Goal: Transaction & Acquisition: Download file/media

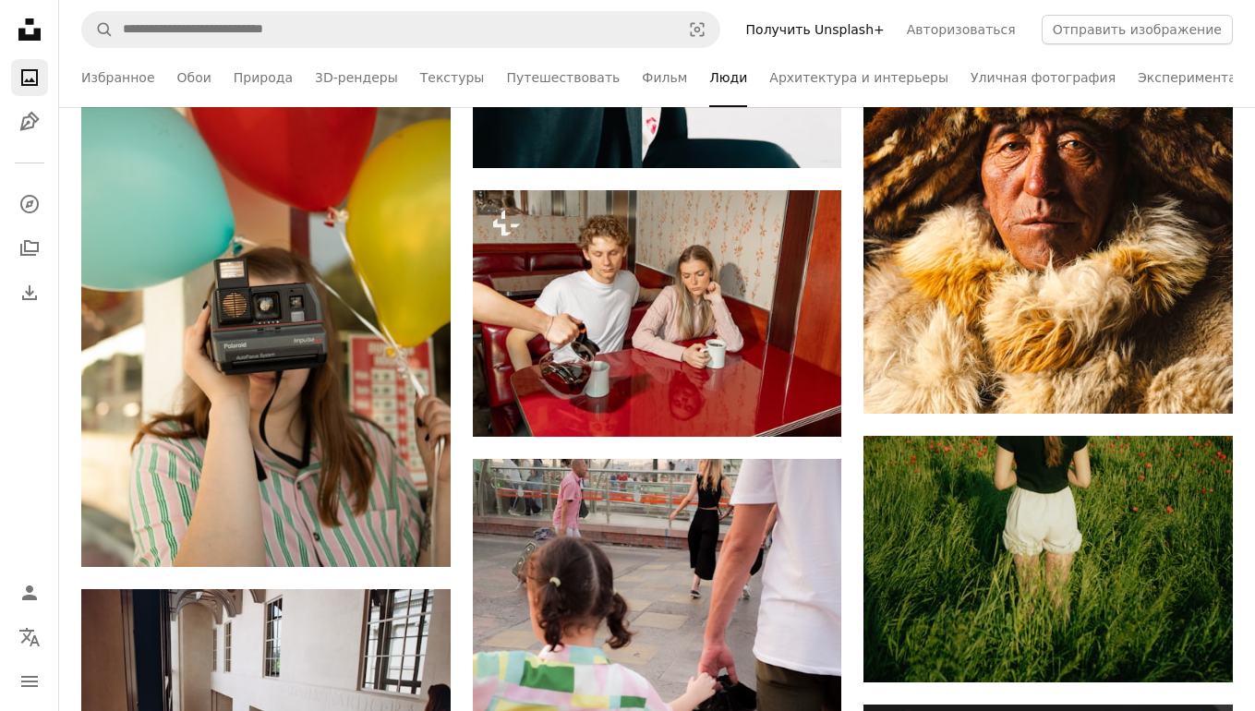
scroll to position [12993, 0]
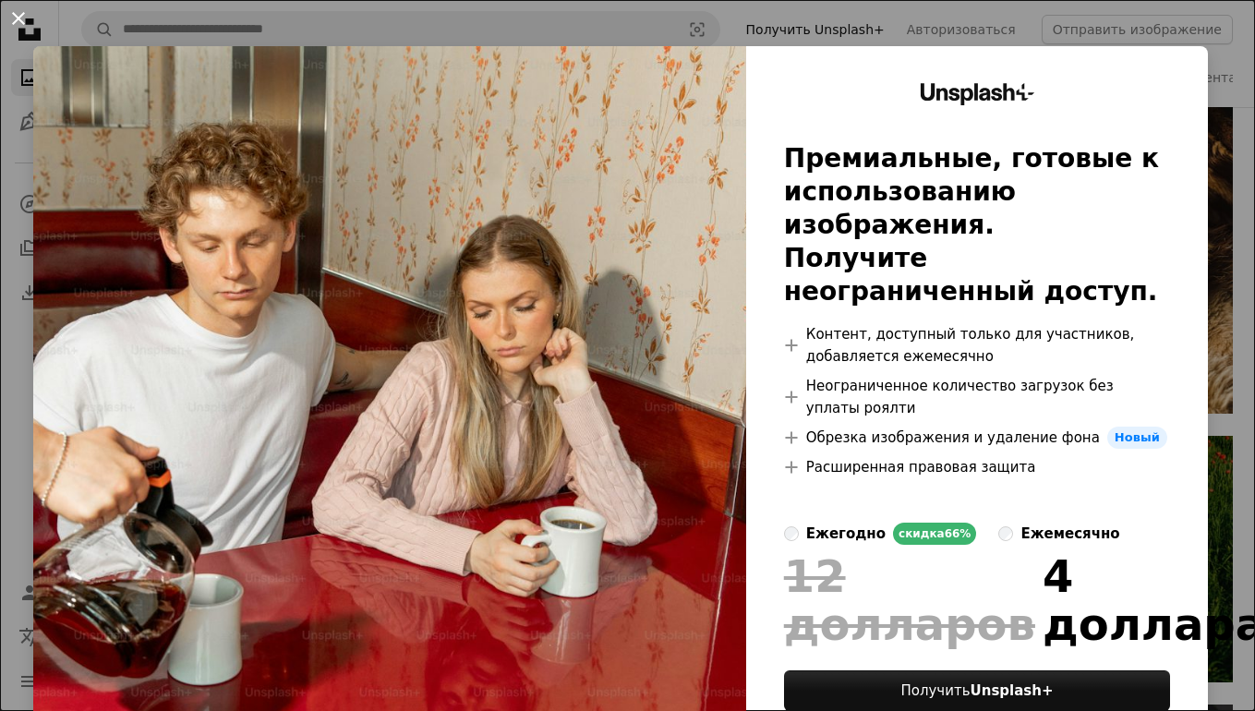
click at [19, 22] on button "An X shape" at bounding box center [18, 18] width 22 height 22
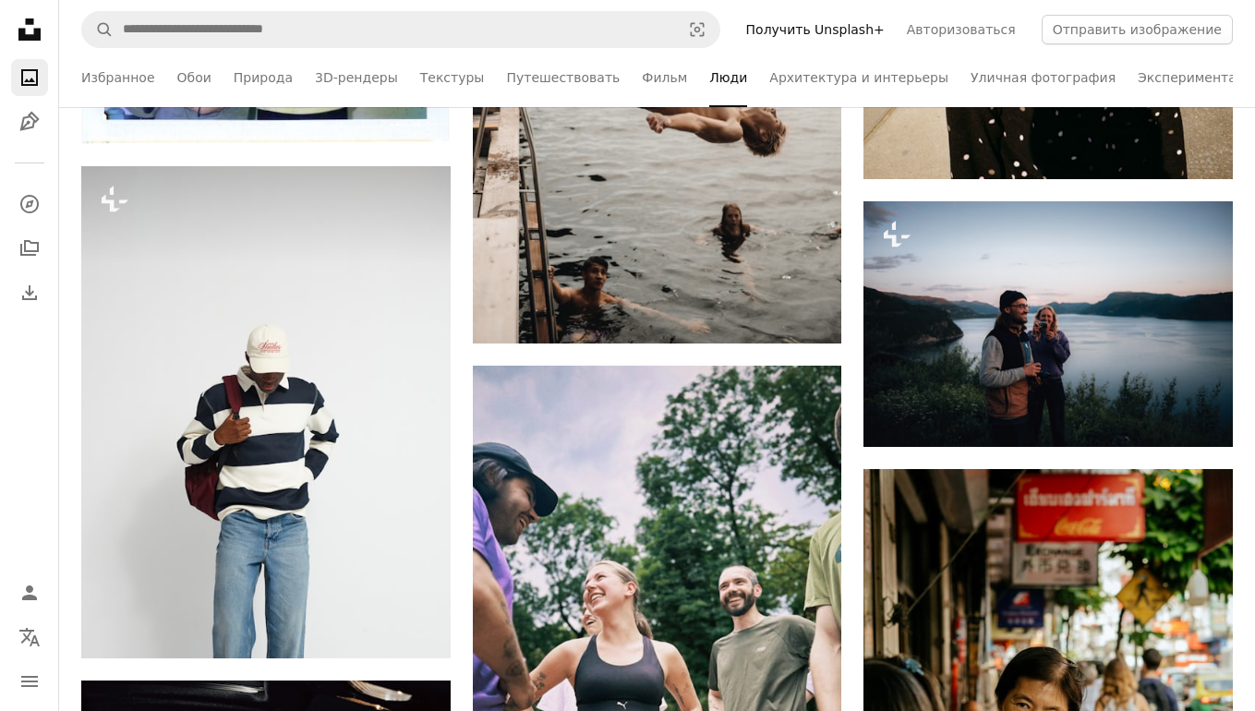
scroll to position [35212, 0]
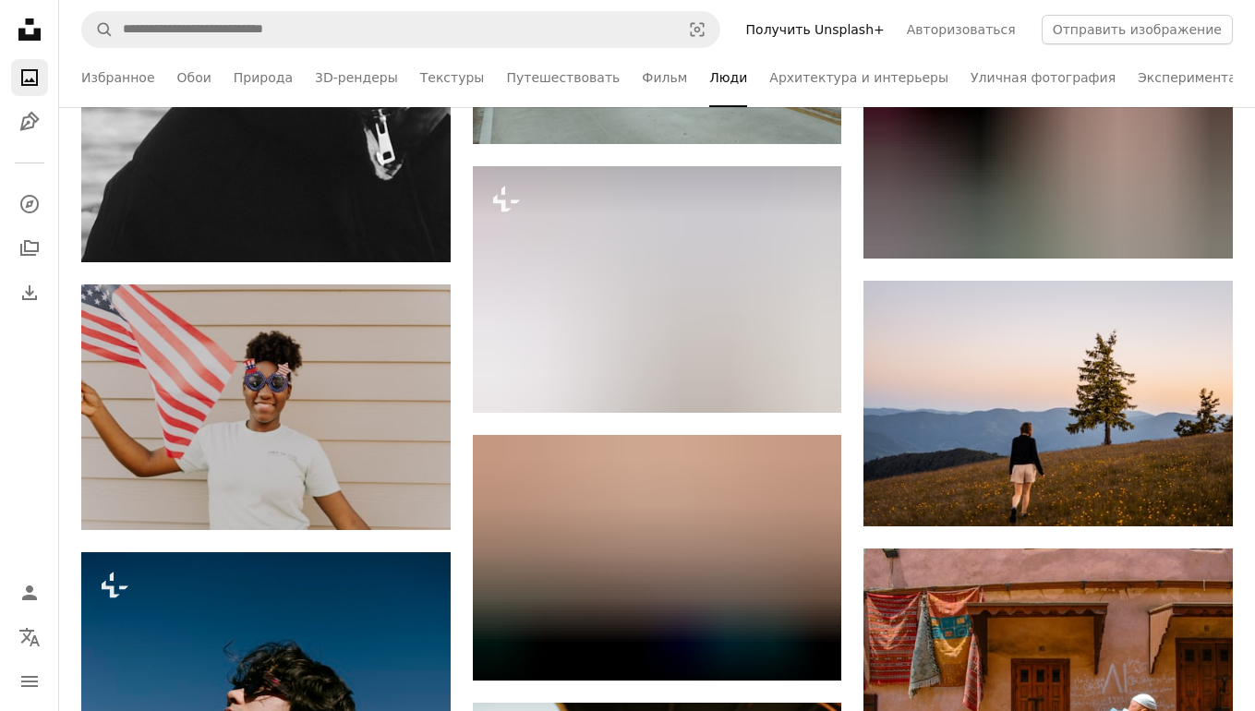
drag, startPoint x: 849, startPoint y: 622, endPoint x: 928, endPoint y: -103, distance: 730.1
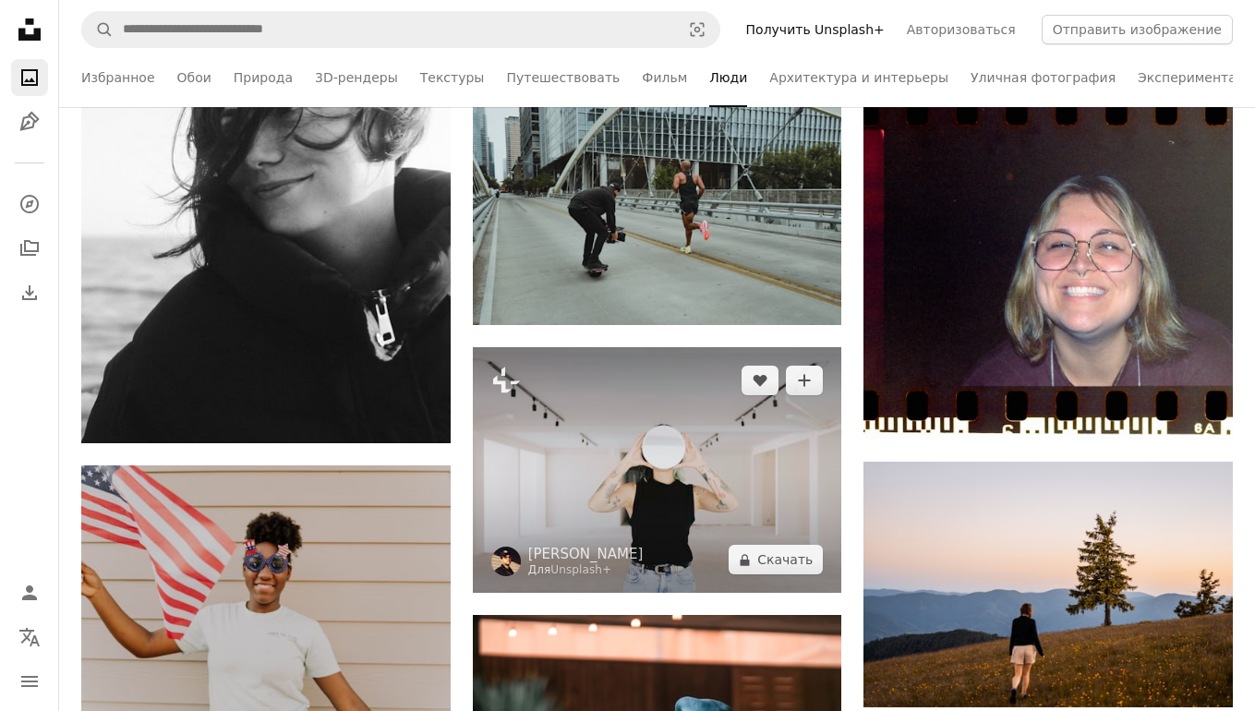
scroll to position [41406, 0]
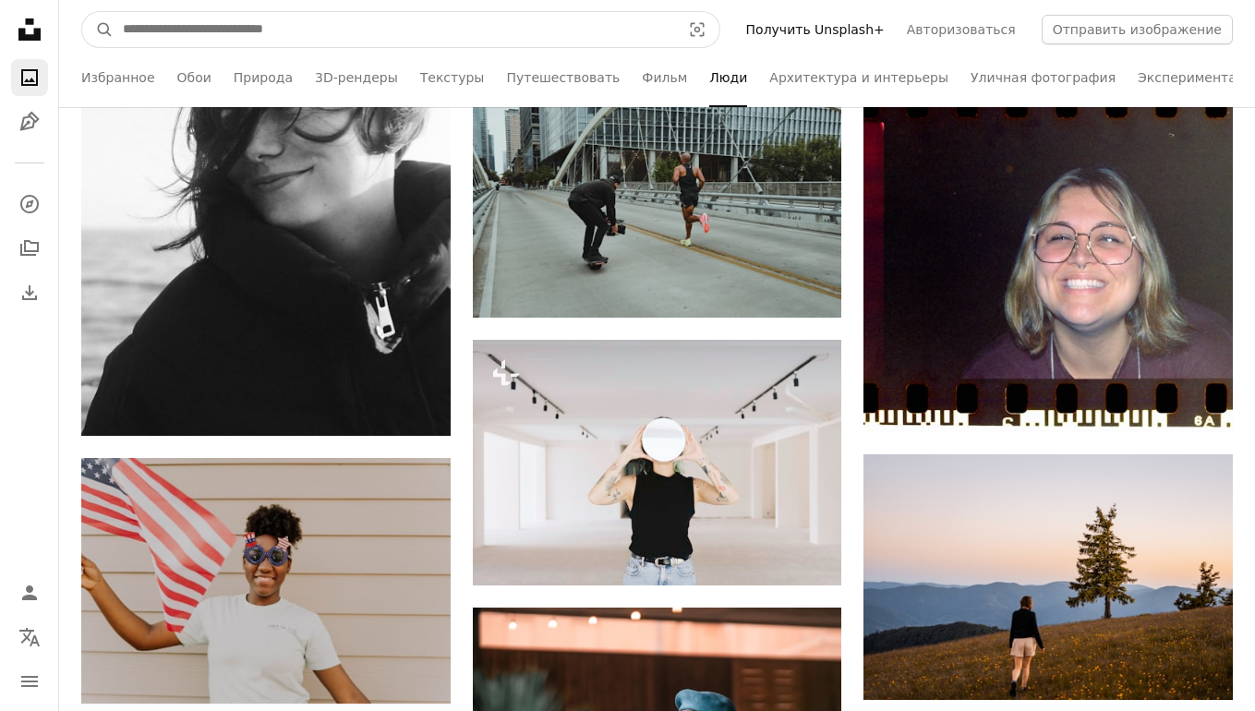
click at [645, 42] on input "Найти визуальные материалы на сайте" at bounding box center [394, 29] width 561 height 35
type input "********"
click at [82, 12] on button "A magnifying glass" at bounding box center [97, 29] width 31 height 35
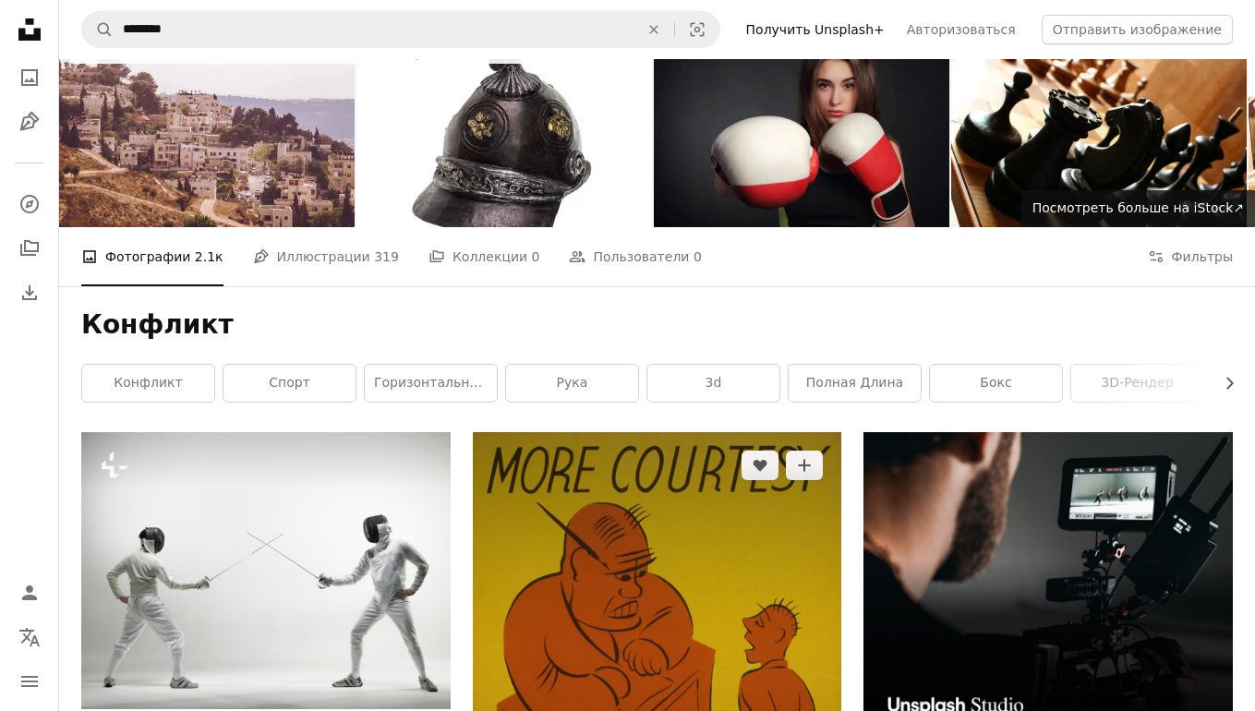
scroll to position [42, 0]
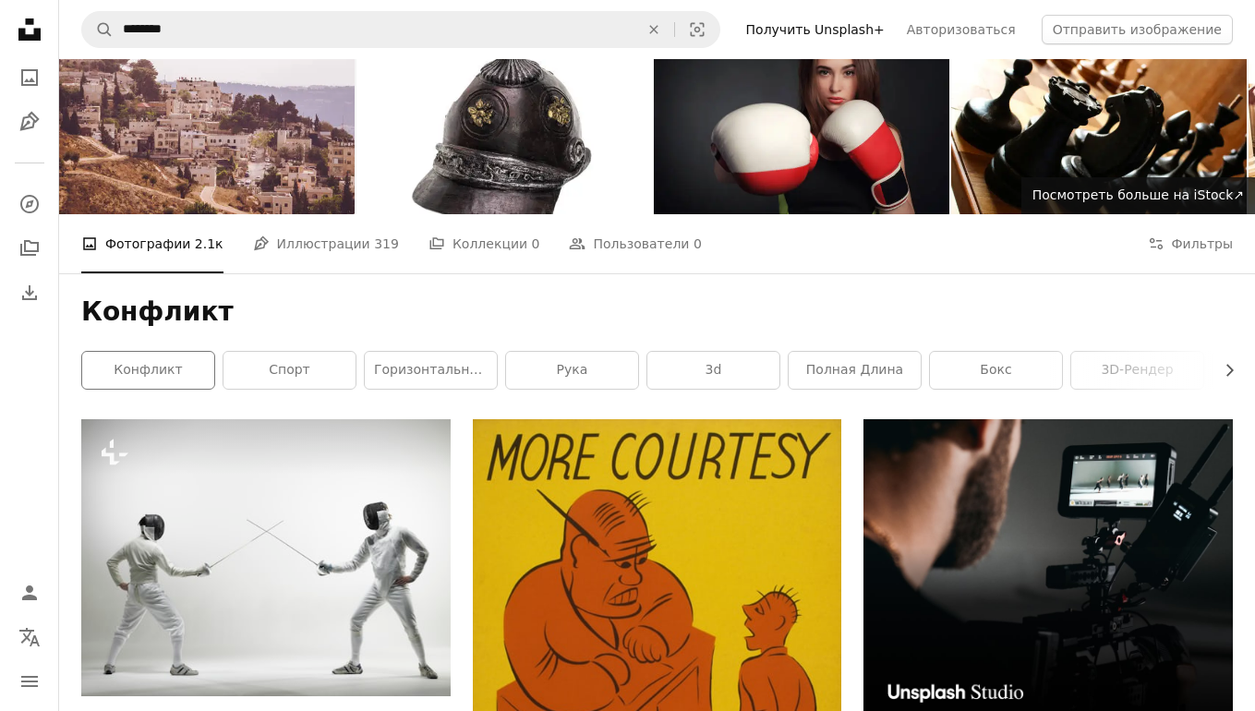
click at [194, 351] on div "Конфликт Chevron right конфликт спорт горизонтальный рука 3d полная длина бокс …" at bounding box center [657, 346] width 1196 height 146
click at [189, 359] on link "конфликт" at bounding box center [148, 370] width 132 height 37
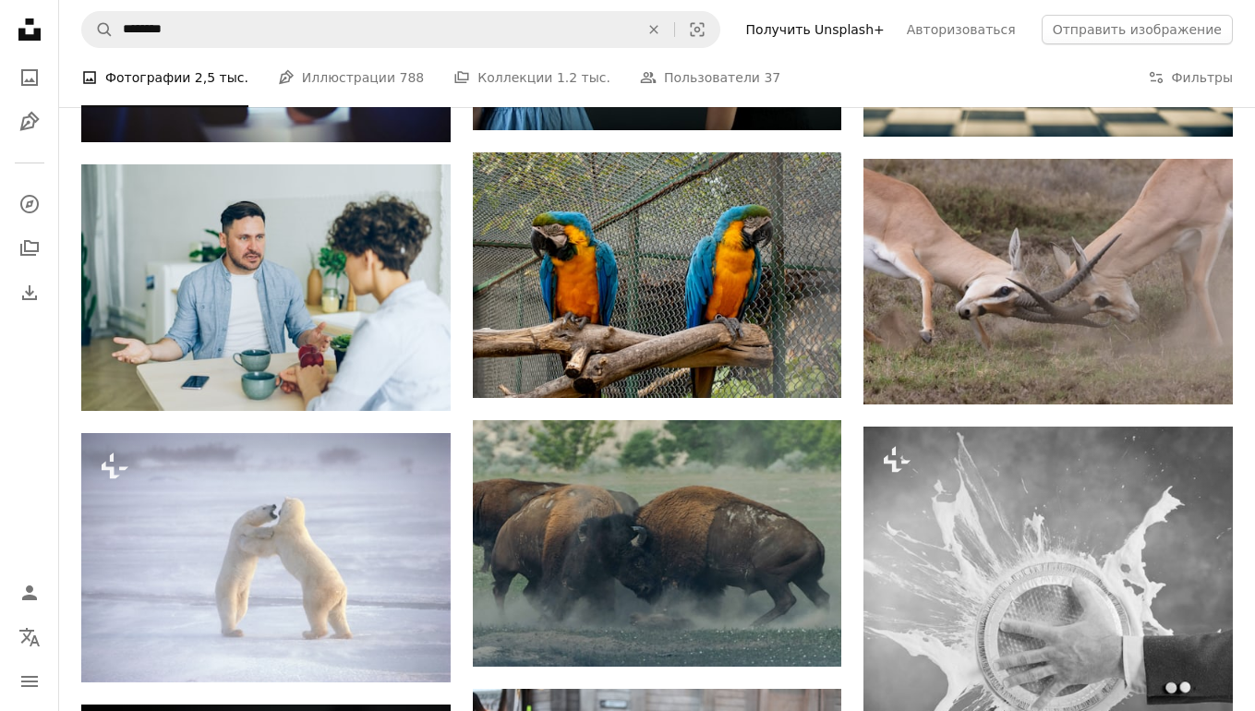
scroll to position [1071, 0]
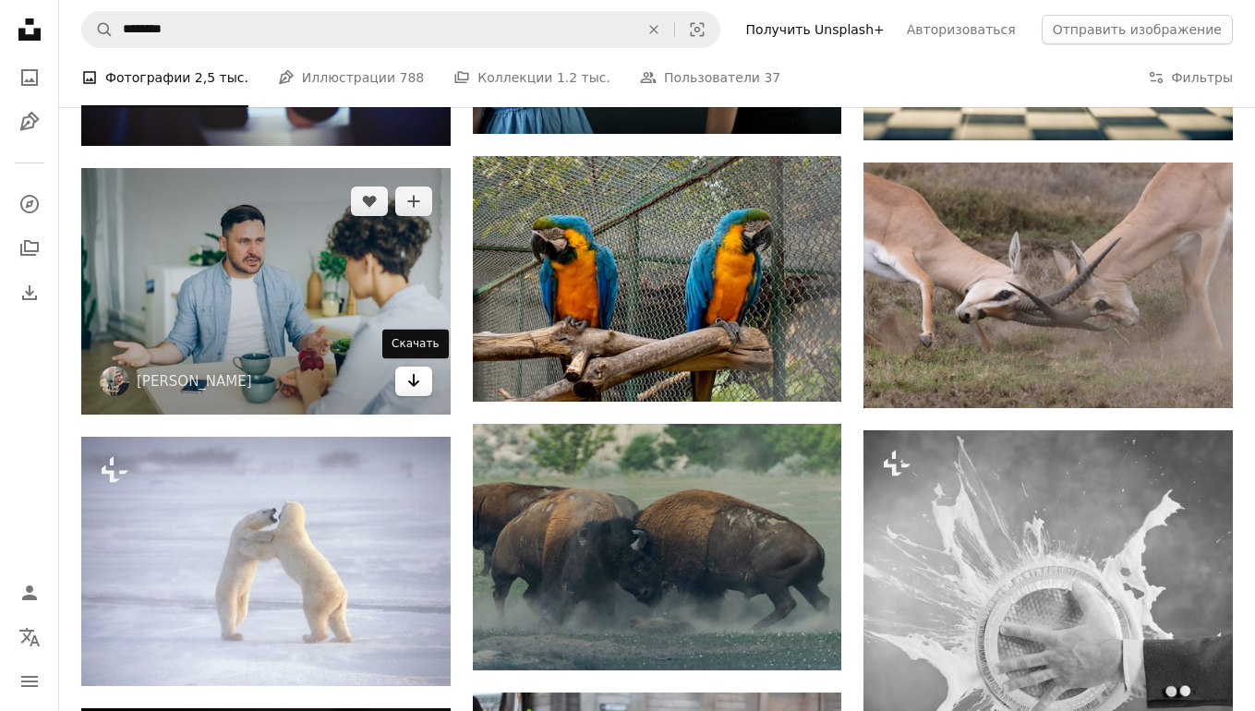
click at [422, 384] on link "Arrow pointing down" at bounding box center [413, 382] width 37 height 30
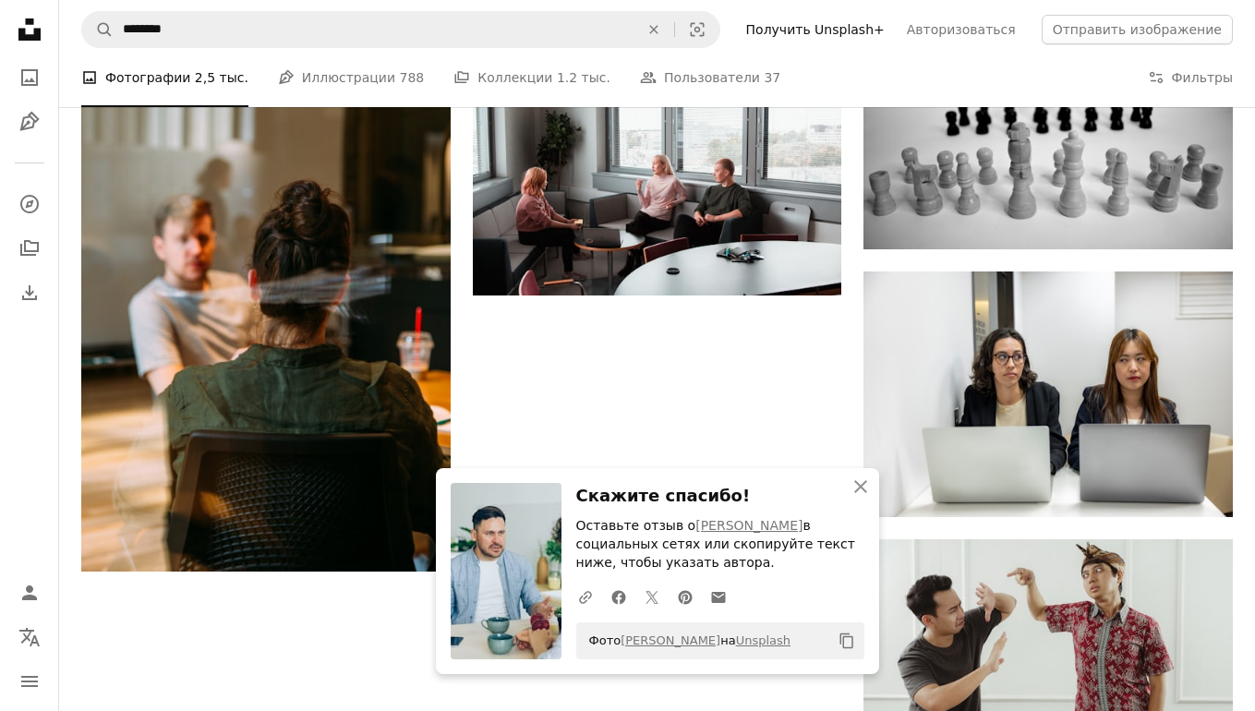
scroll to position [1979, 0]
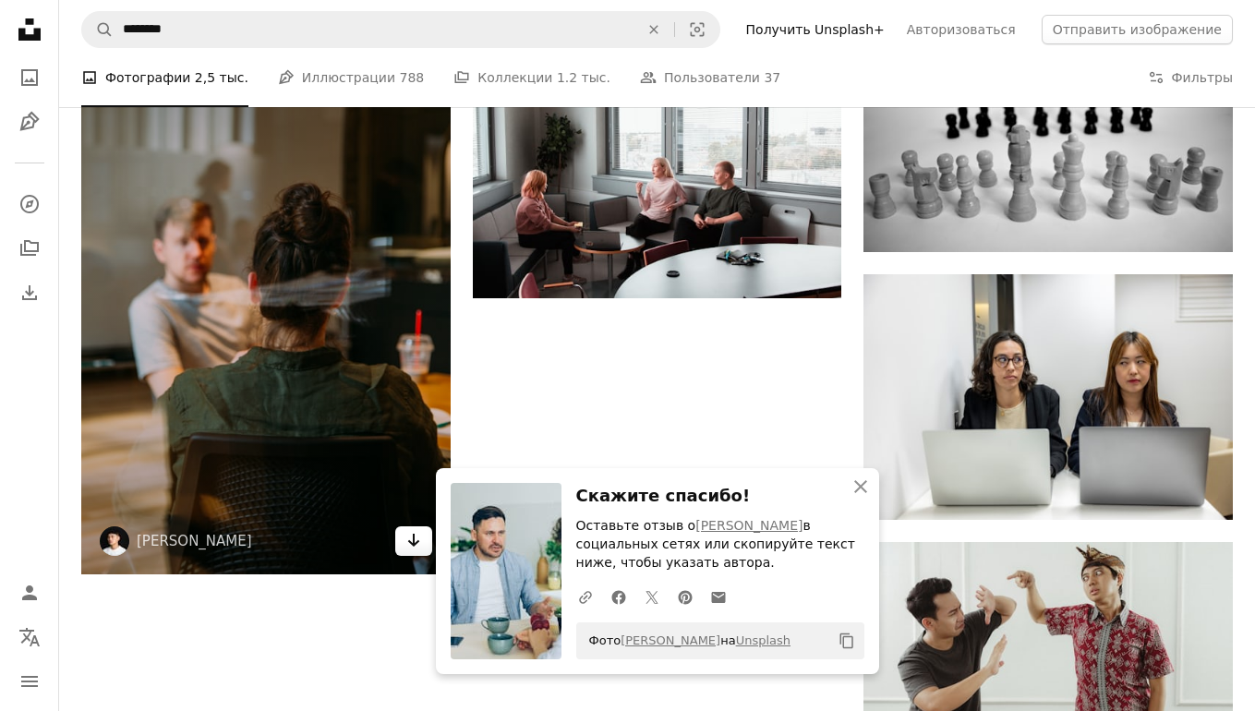
click at [407, 547] on icon "Arrow pointing down" at bounding box center [413, 540] width 15 height 22
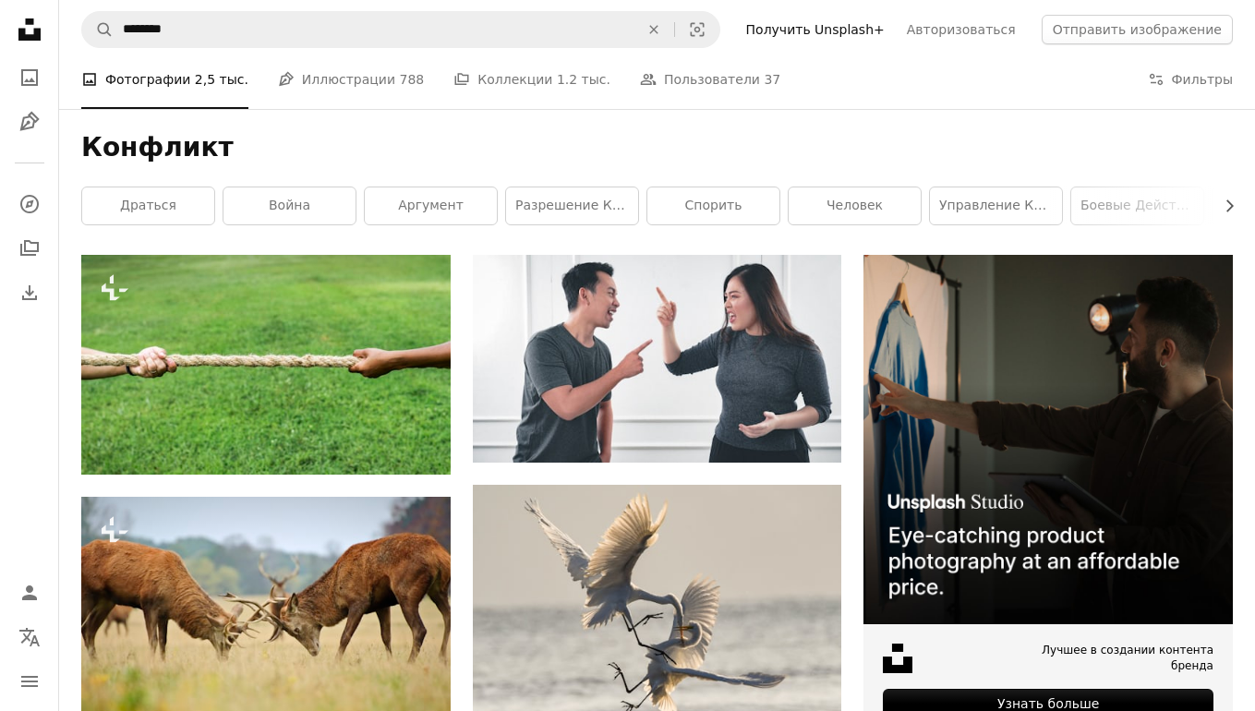
scroll to position [0, 0]
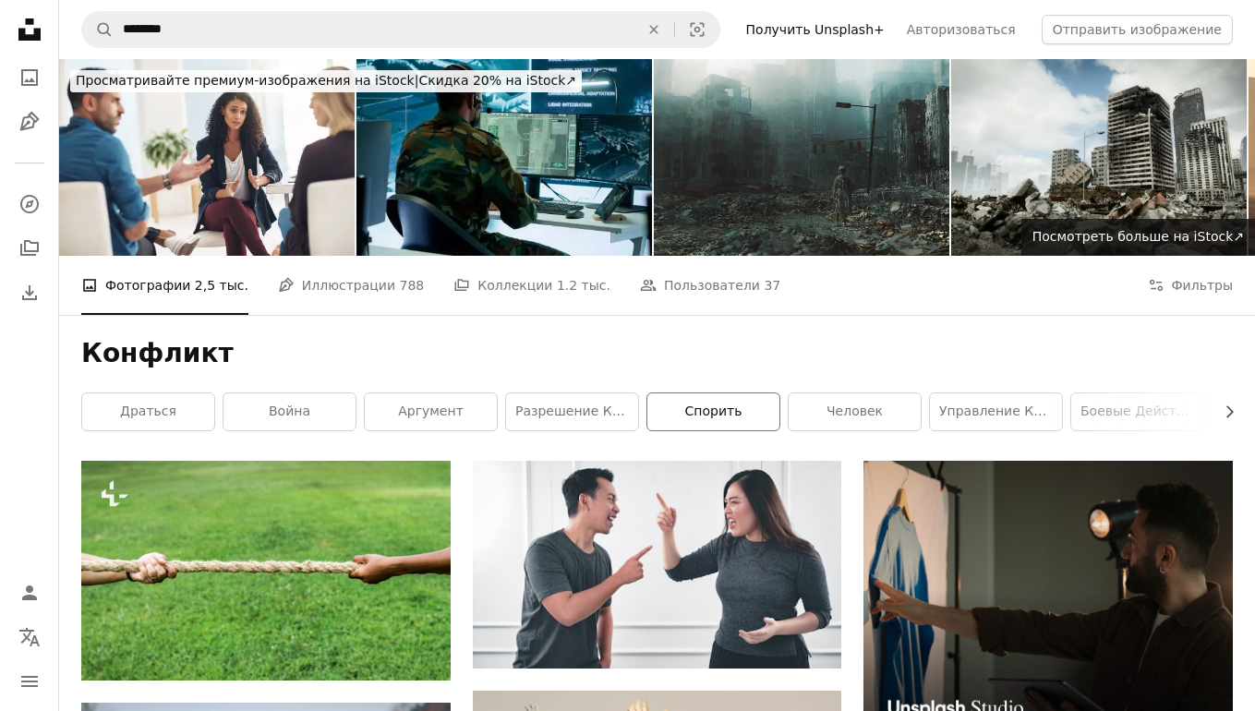
click at [682, 415] on link "спорить" at bounding box center [713, 411] width 132 height 37
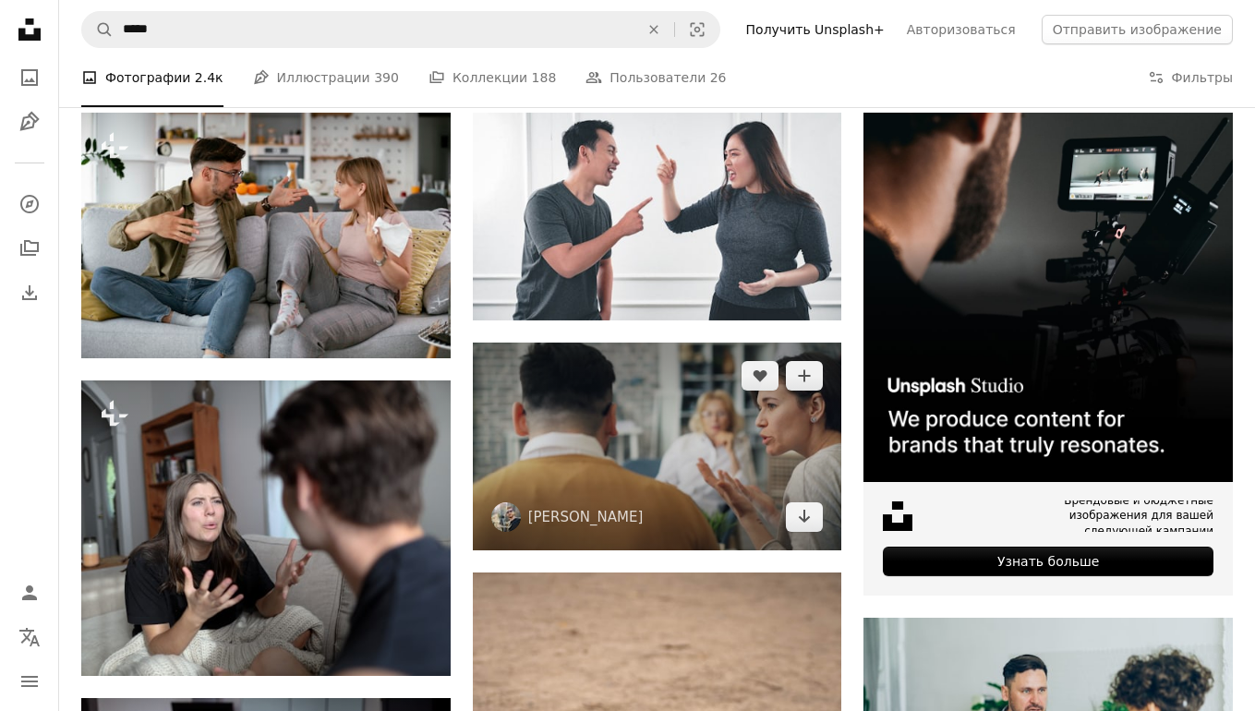
scroll to position [347, 0]
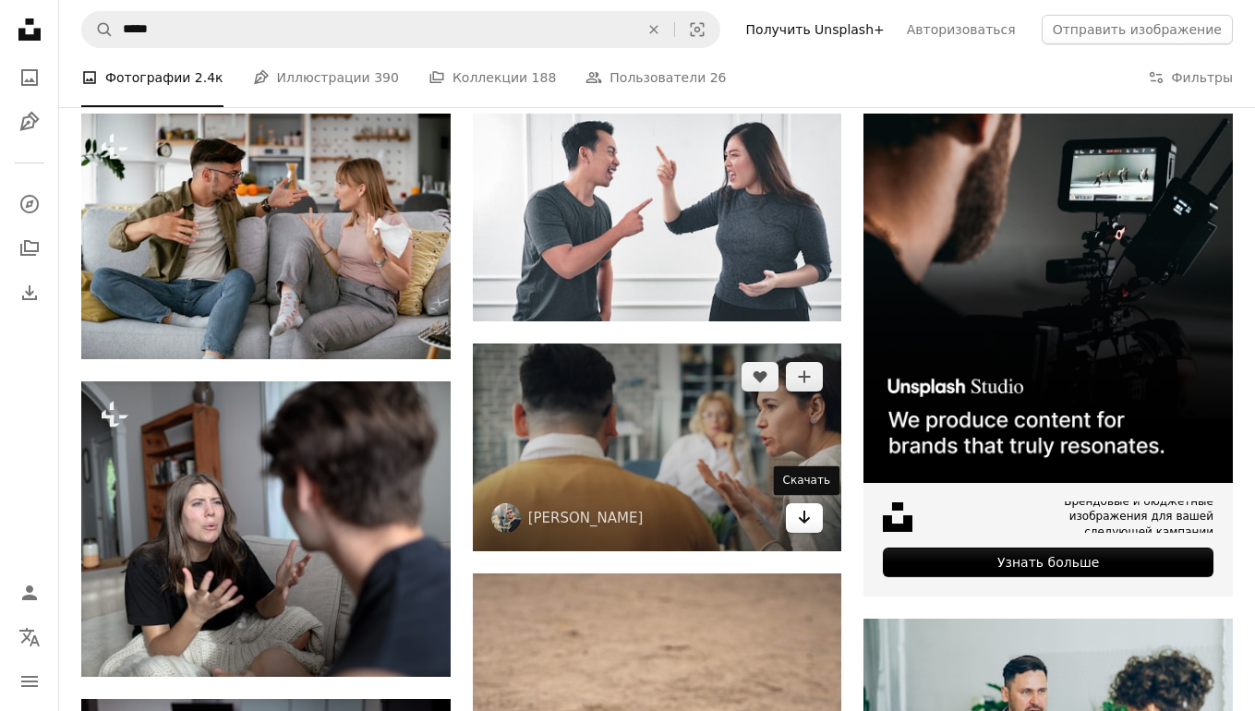
click at [812, 522] on link "Arrow pointing down" at bounding box center [804, 518] width 37 height 30
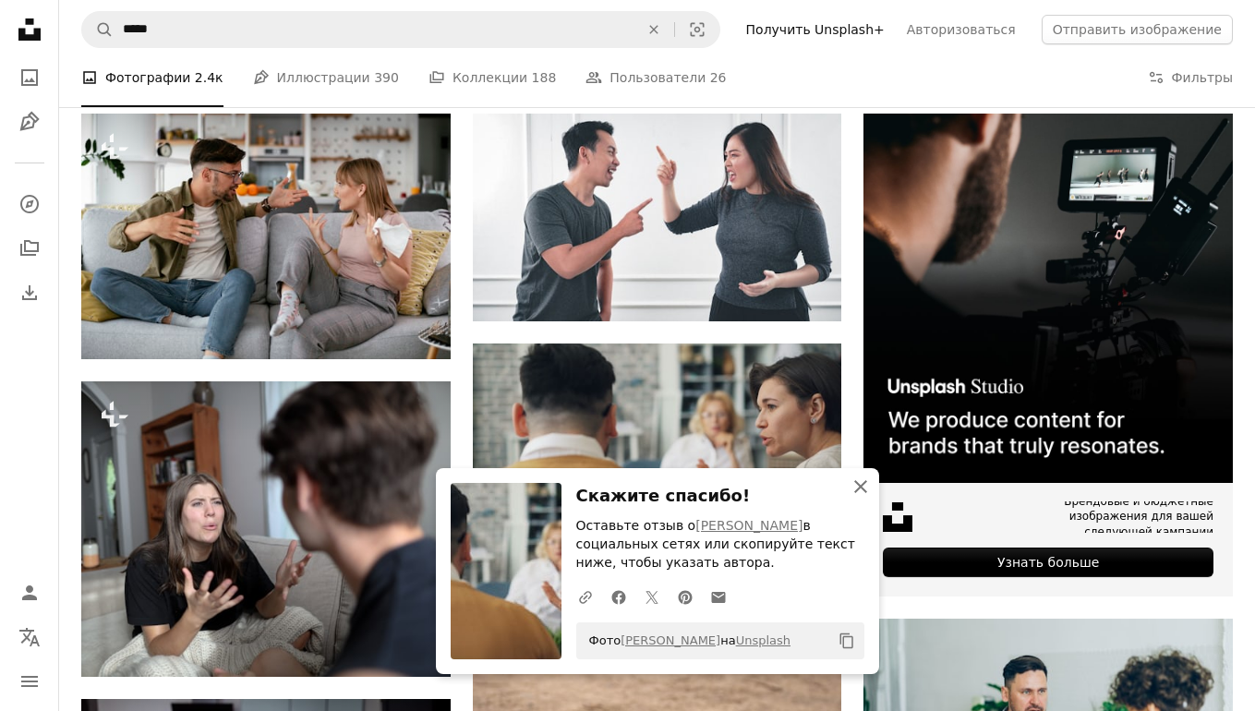
click at [858, 486] on icon "button" at bounding box center [860, 486] width 13 height 13
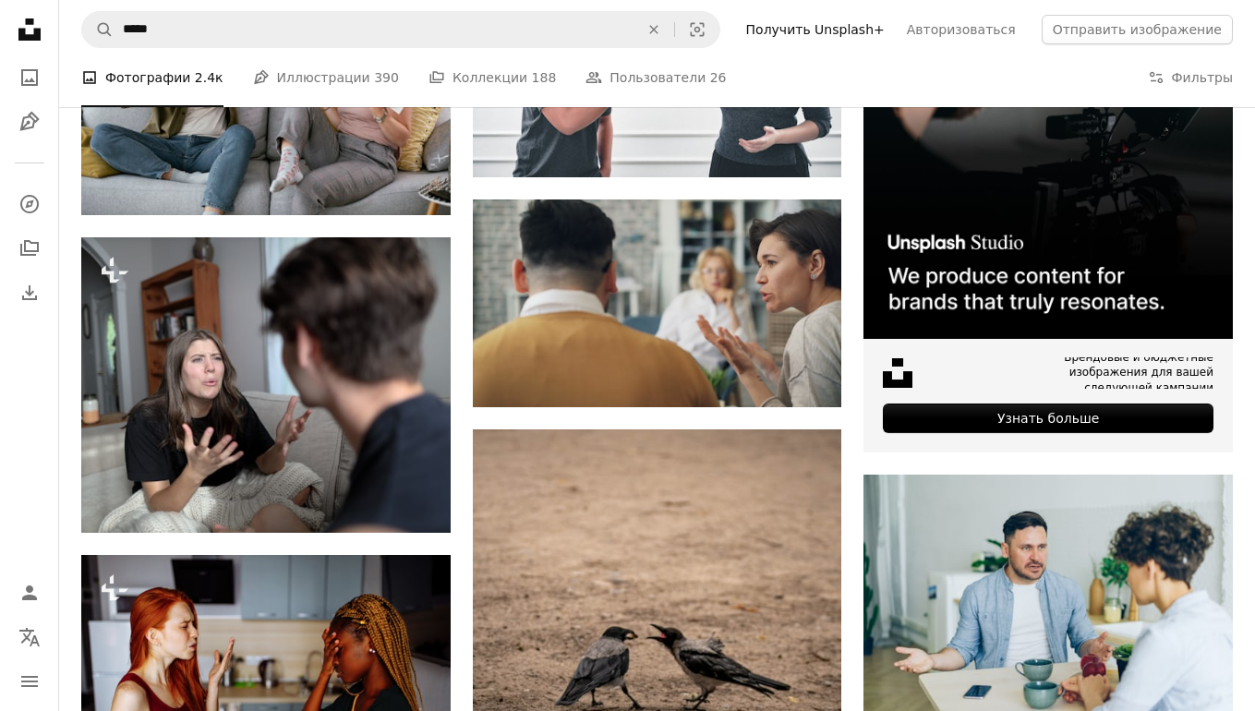
scroll to position [494, 0]
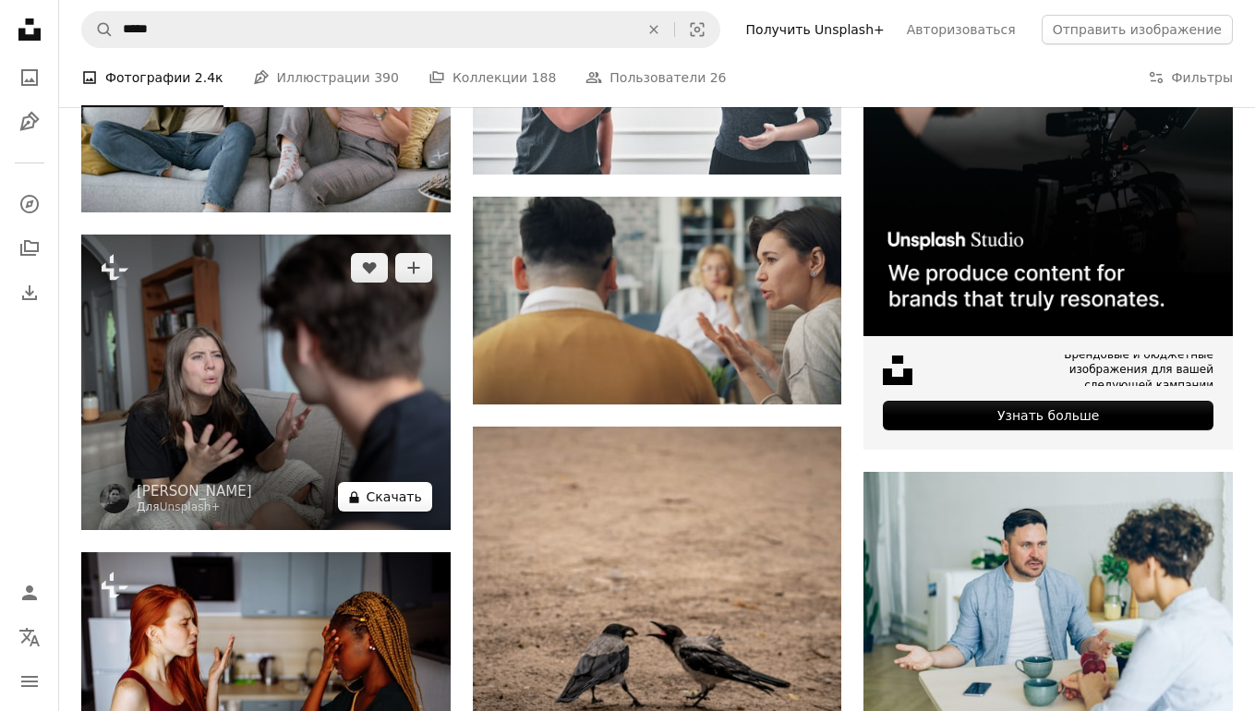
click at [401, 499] on font "Скачать" at bounding box center [394, 496] width 55 height 15
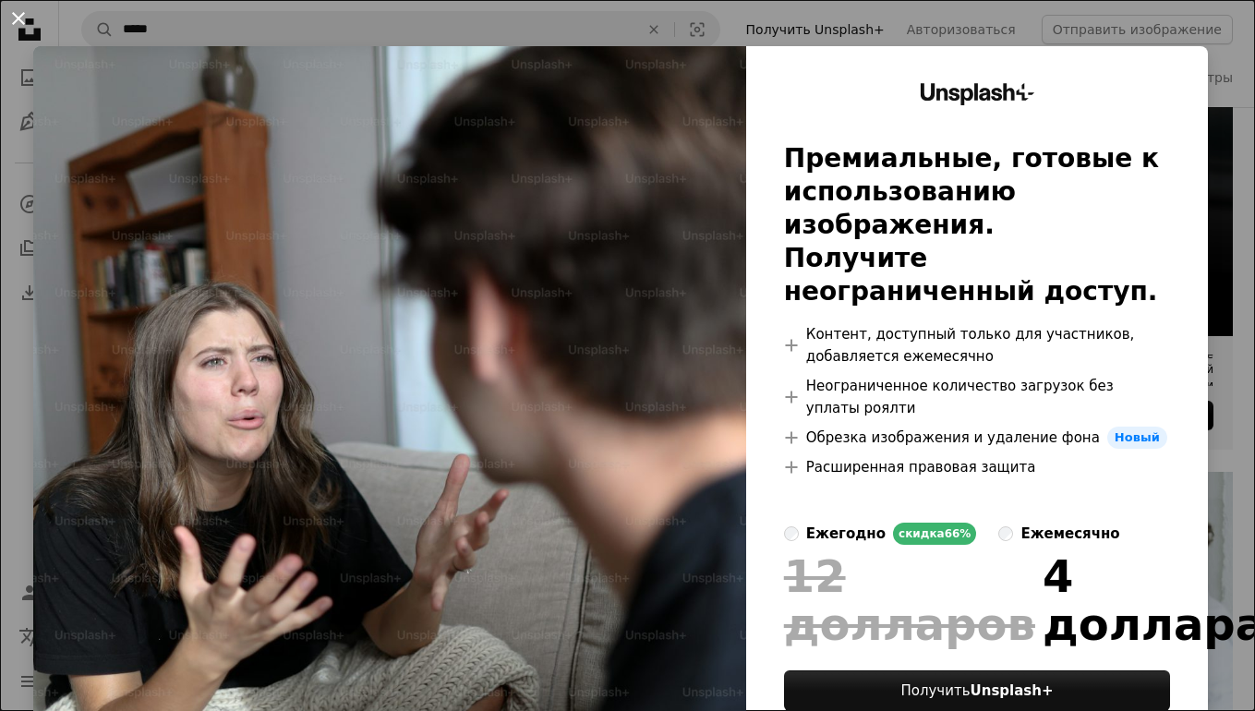
click at [19, 15] on button "An X shape" at bounding box center [18, 18] width 22 height 22
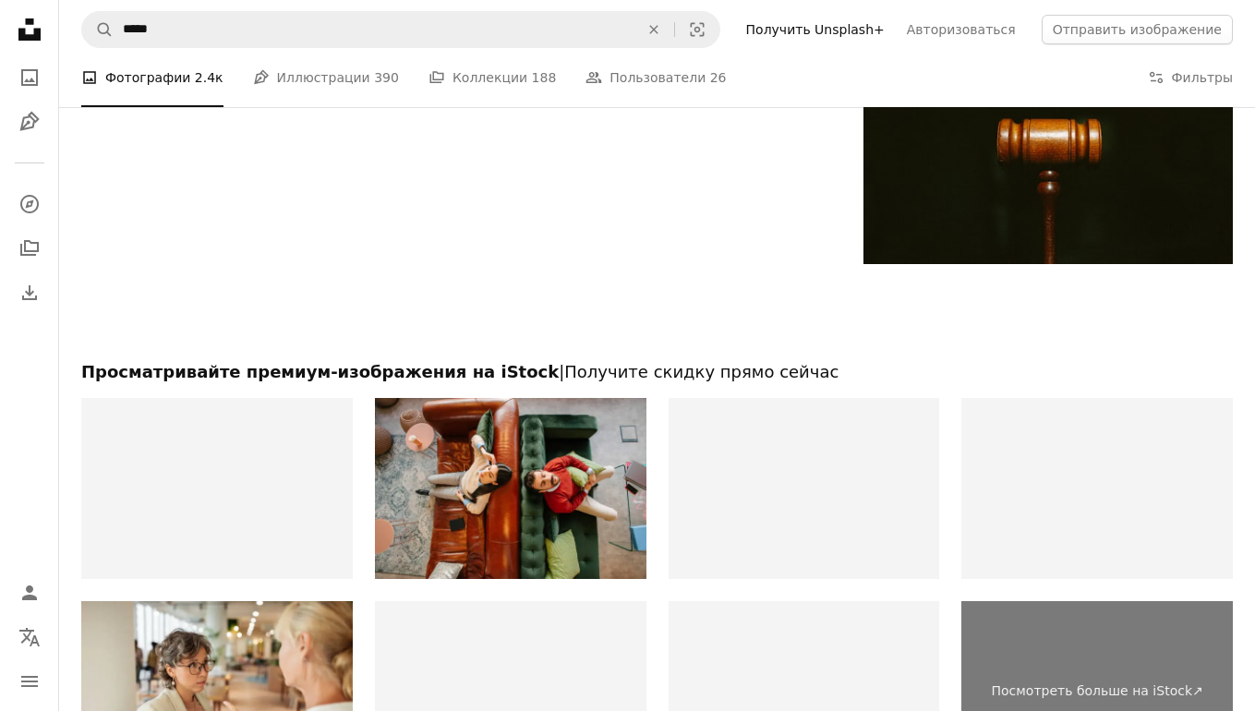
scroll to position [2526, 0]
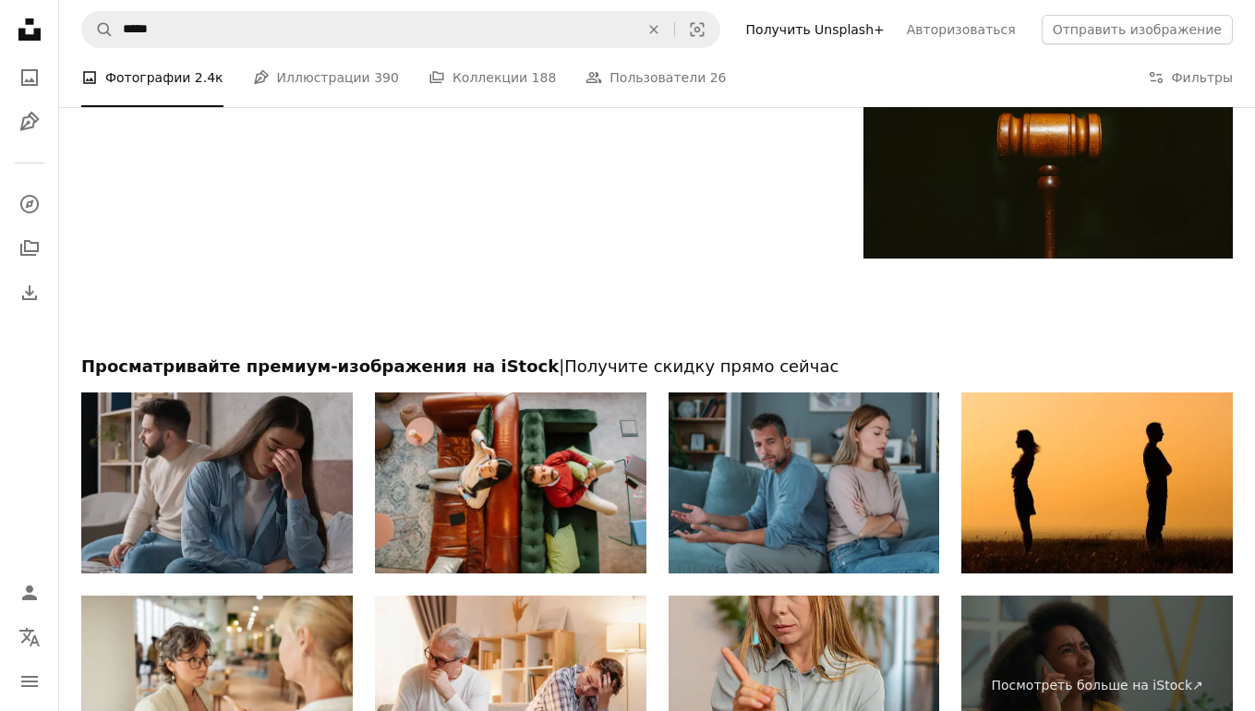
click at [849, 491] on img at bounding box center [804, 482] width 271 height 181
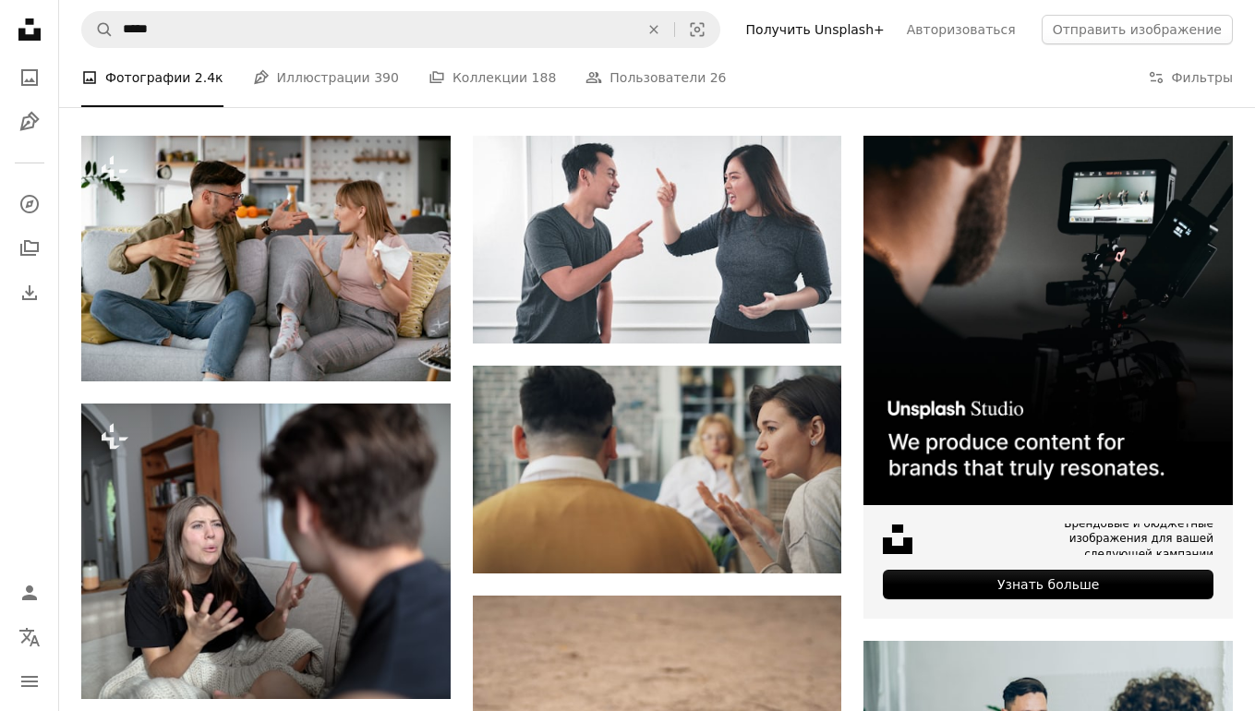
scroll to position [0, 0]
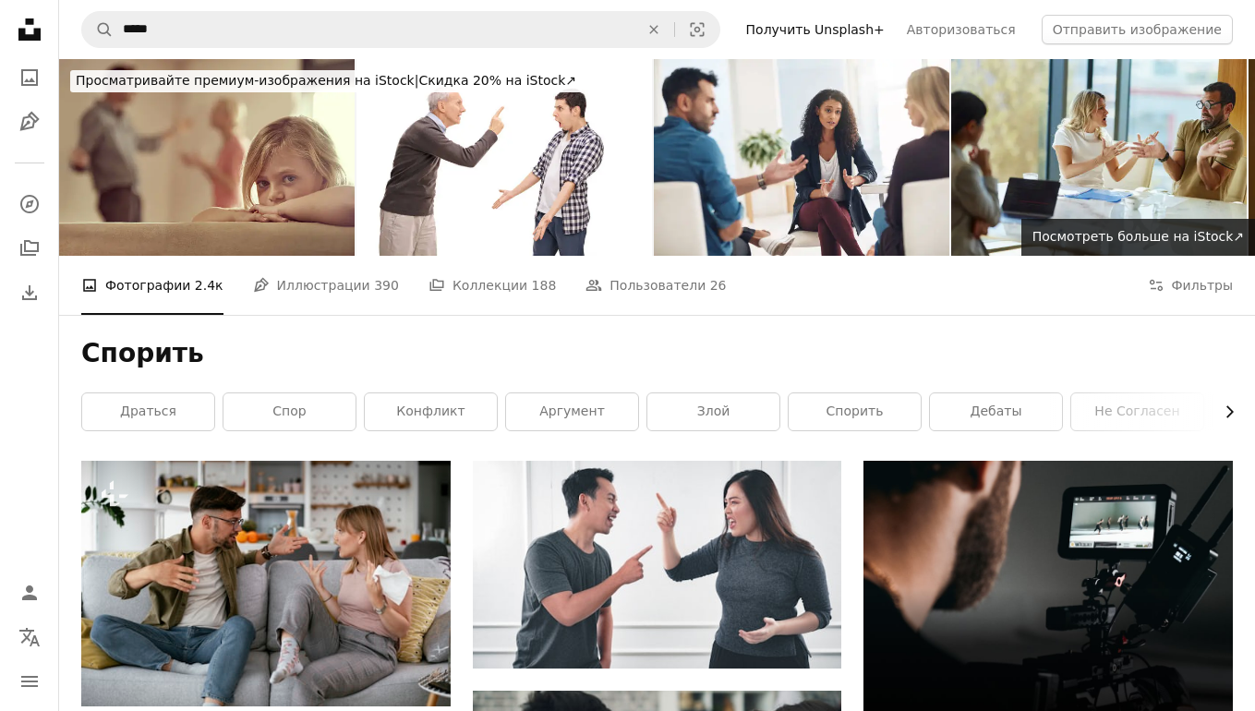
click at [1237, 421] on icon "Chevron right" at bounding box center [1229, 412] width 18 height 18
click at [1235, 415] on icon "Chevron right" at bounding box center [1229, 412] width 18 height 18
click at [890, 422] on link "ссориться" at bounding box center [883, 411] width 132 height 37
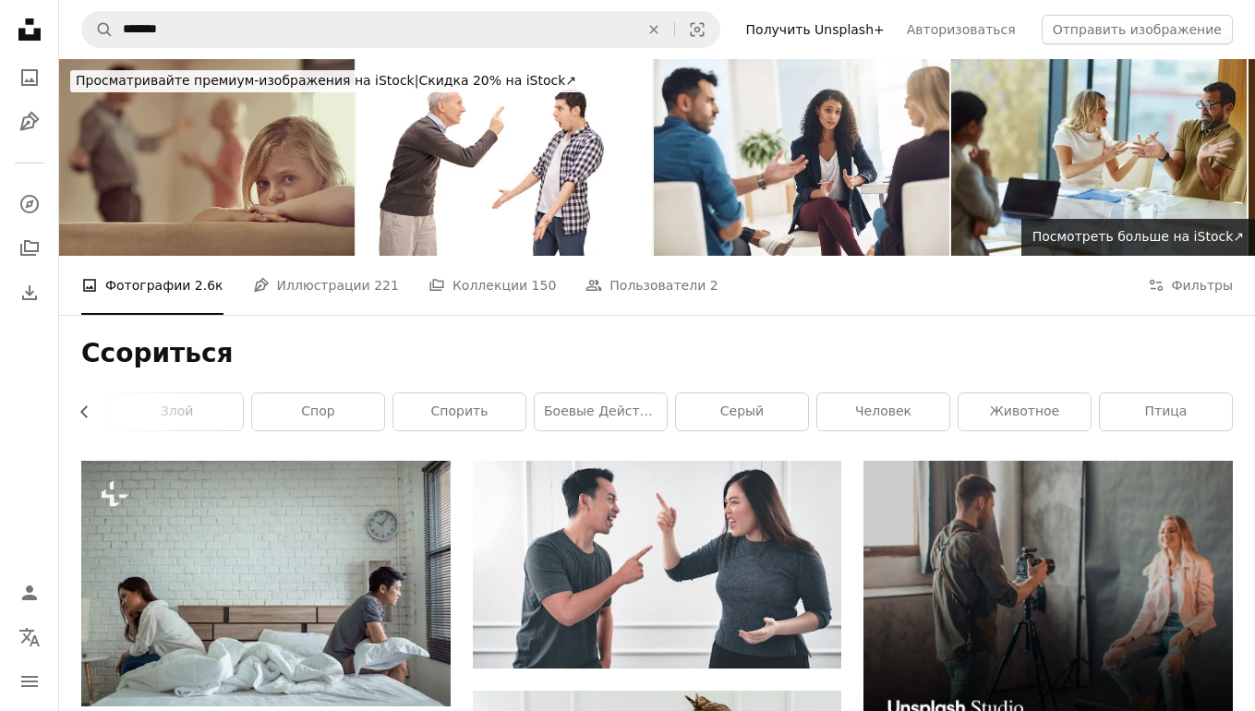
click at [230, 156] on img at bounding box center [206, 157] width 295 height 197
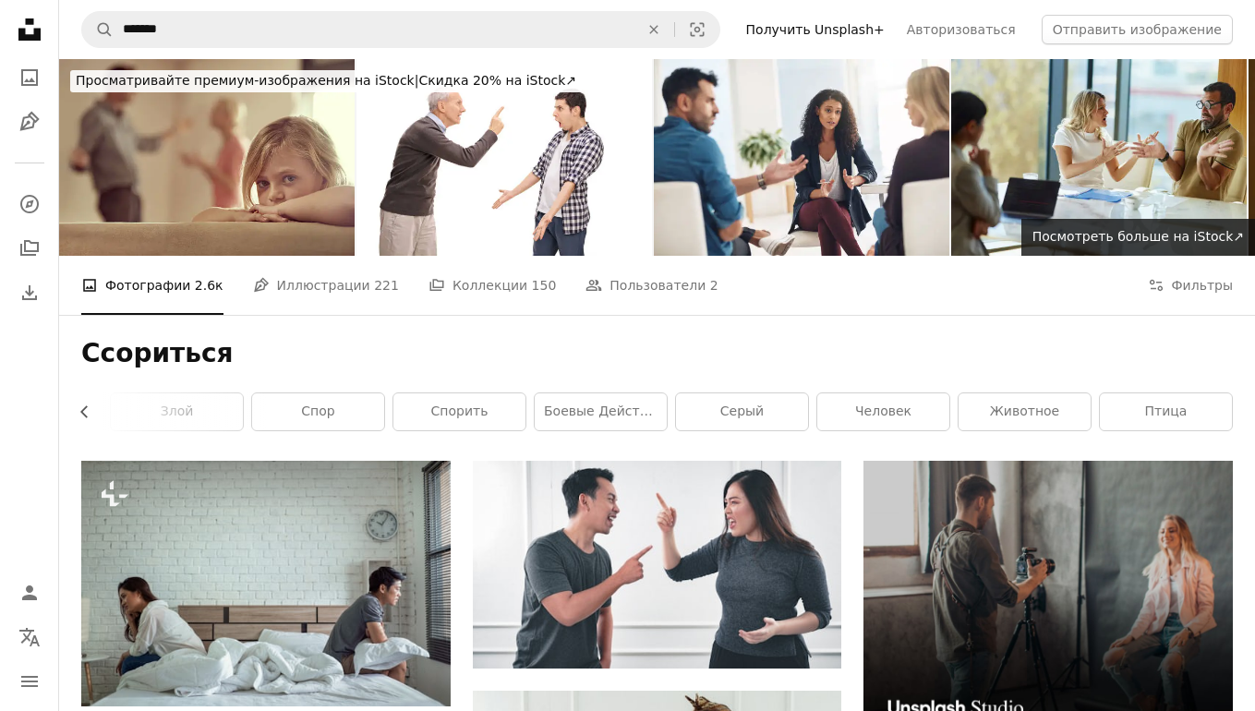
click at [33, 28] on icon at bounding box center [29, 29] width 22 height 22
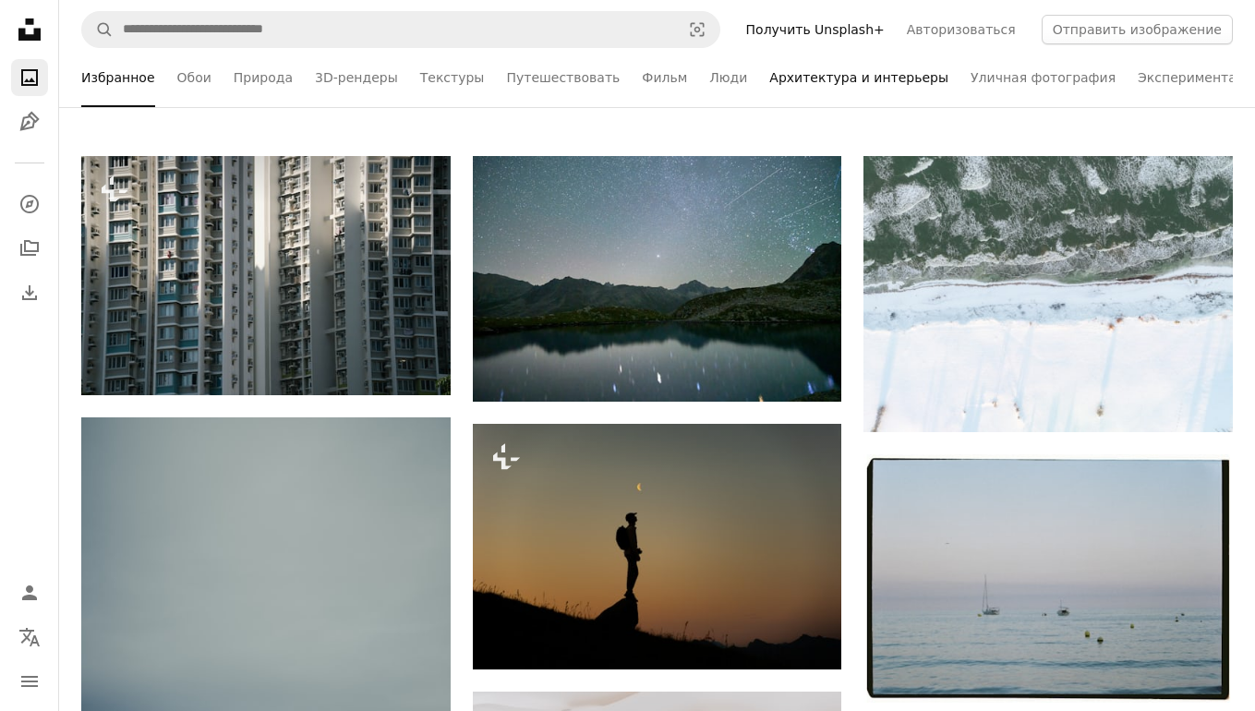
scroll to position [338, 0]
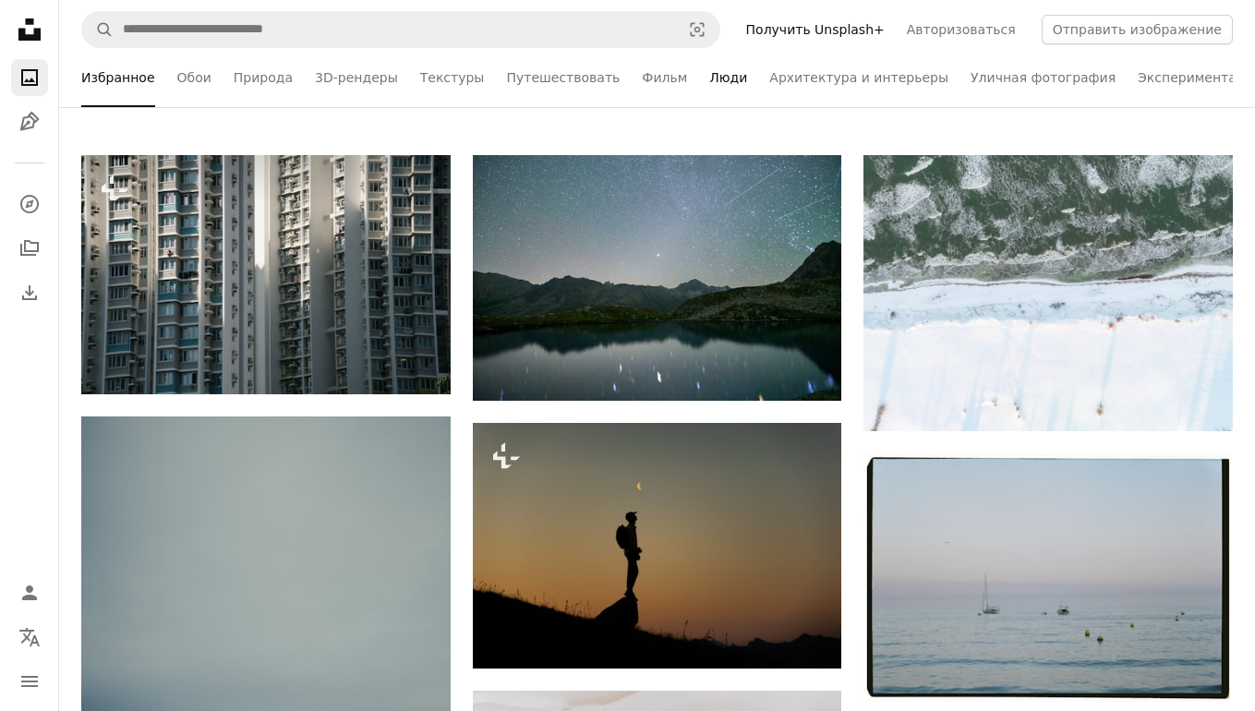
click at [709, 76] on font "Люди" at bounding box center [728, 77] width 38 height 15
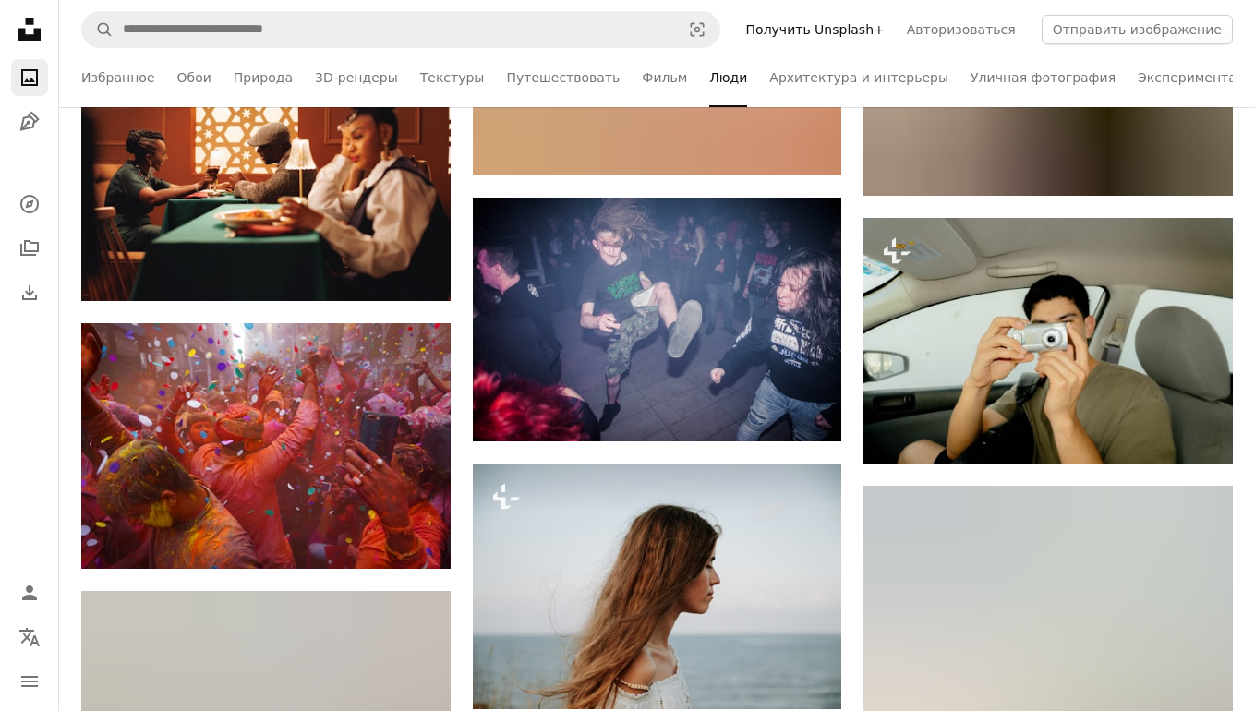
scroll to position [83349, 0]
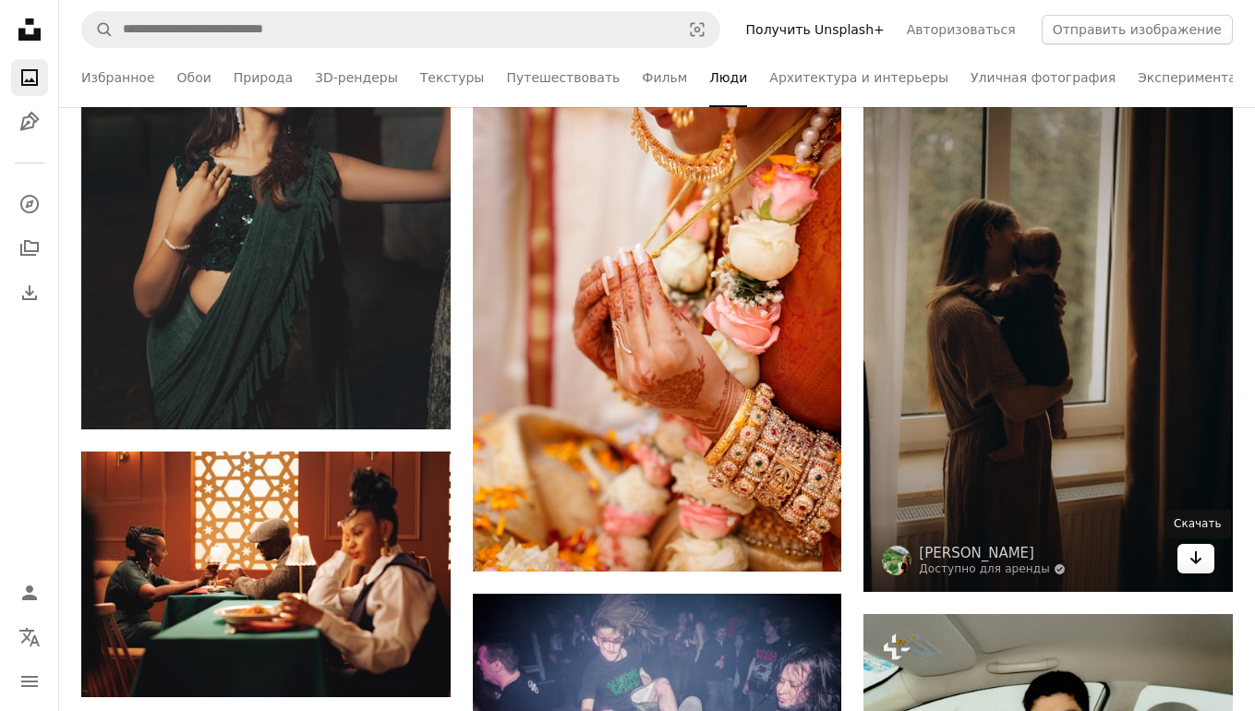
click at [1196, 566] on icon "Arrow pointing down" at bounding box center [1195, 558] width 15 height 22
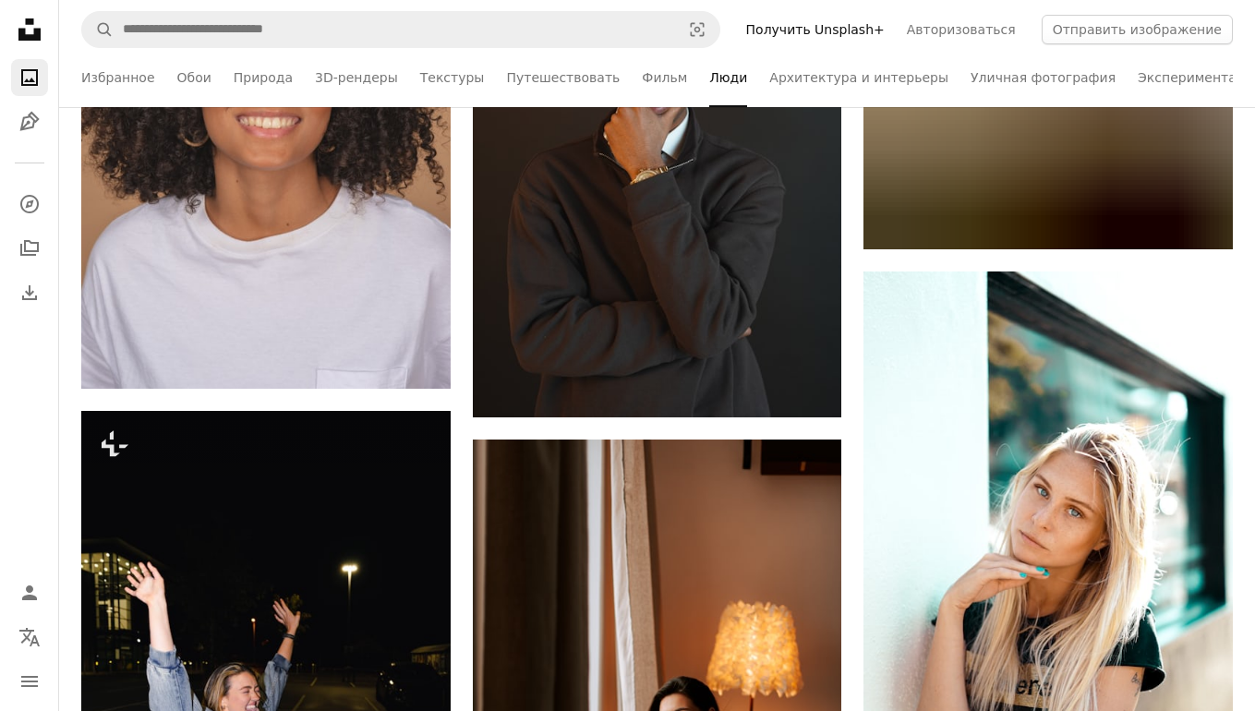
scroll to position [94683, 0]
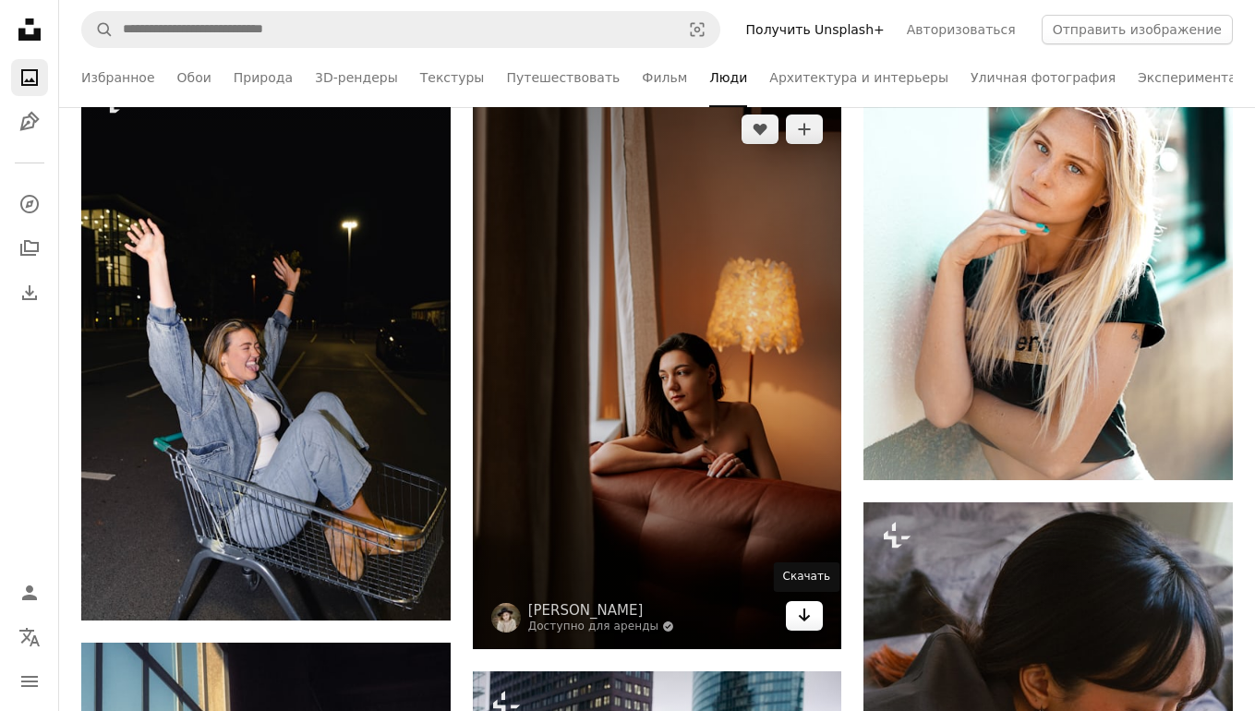
click at [810, 618] on icon "Arrow pointing down" at bounding box center [804, 615] width 15 height 22
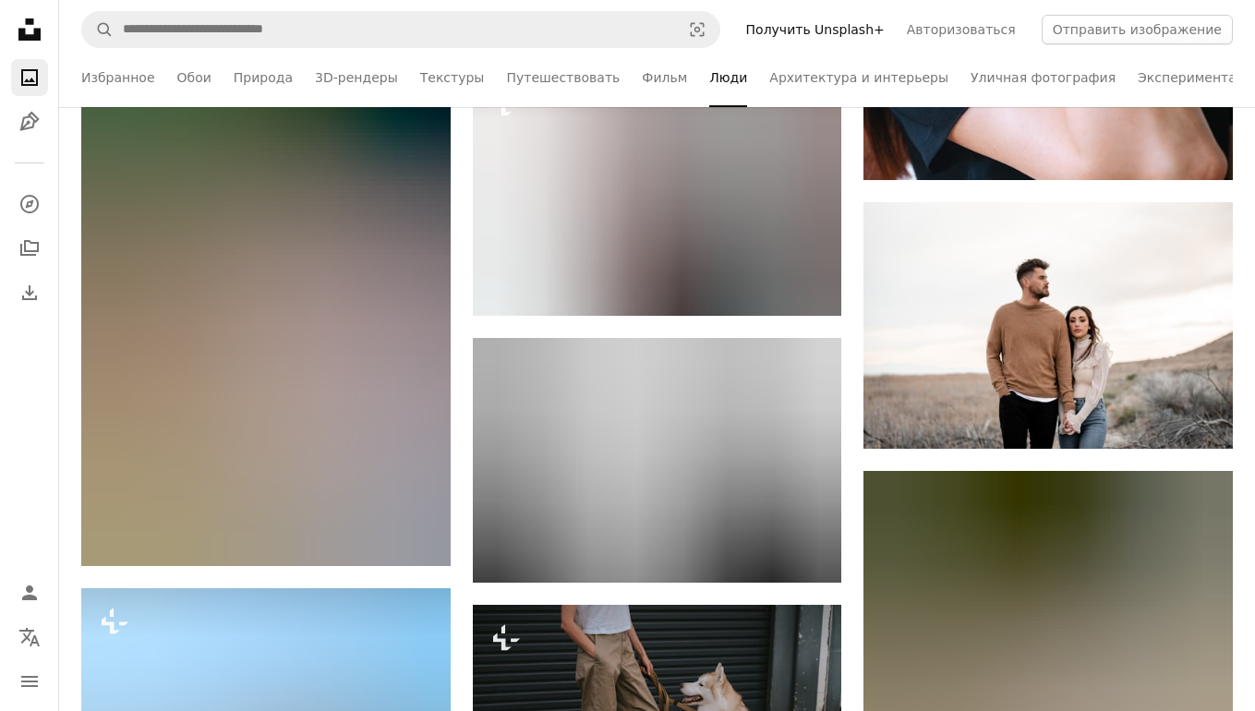
scroll to position [97520, 0]
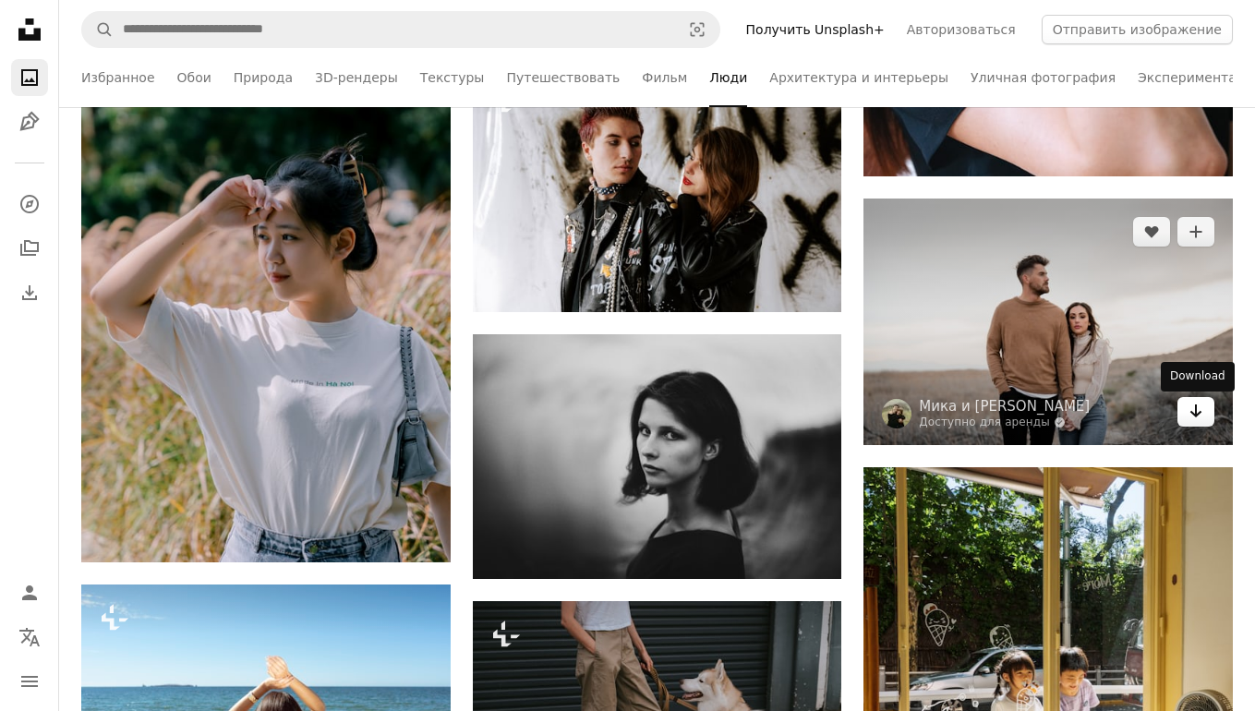
click at [1200, 417] on icon "Arrow pointing down" at bounding box center [1195, 411] width 15 height 22
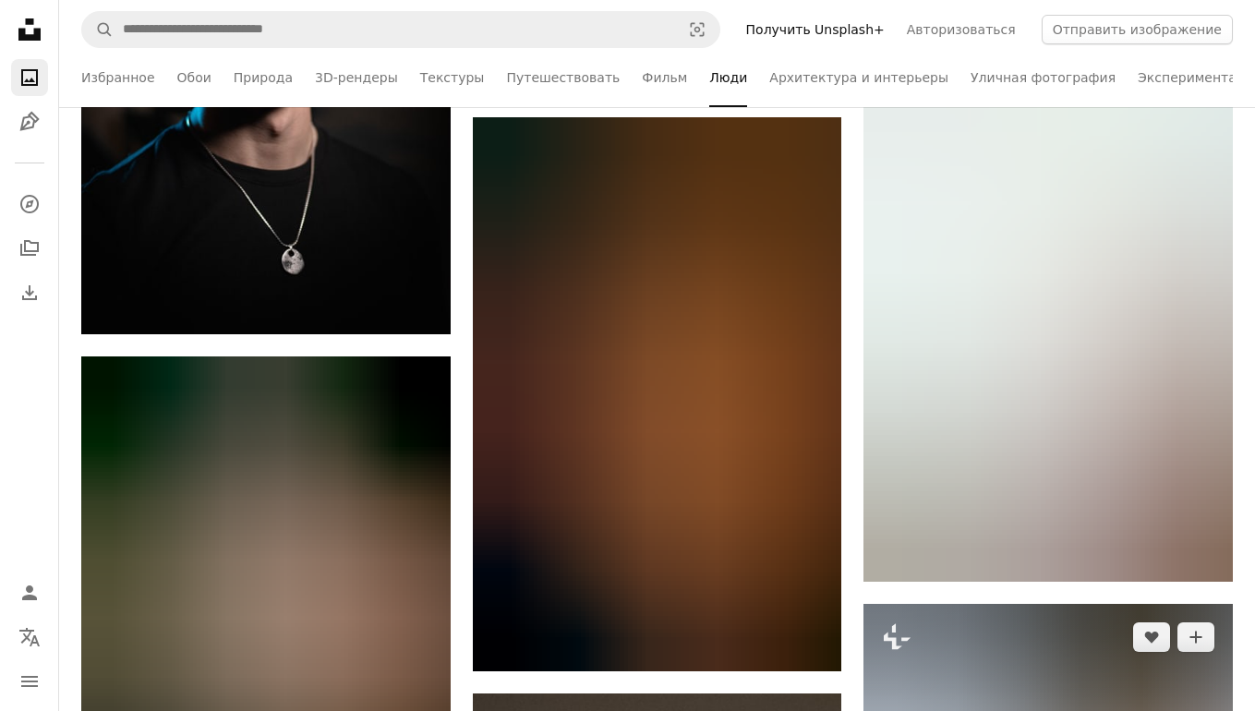
scroll to position [105000, 0]
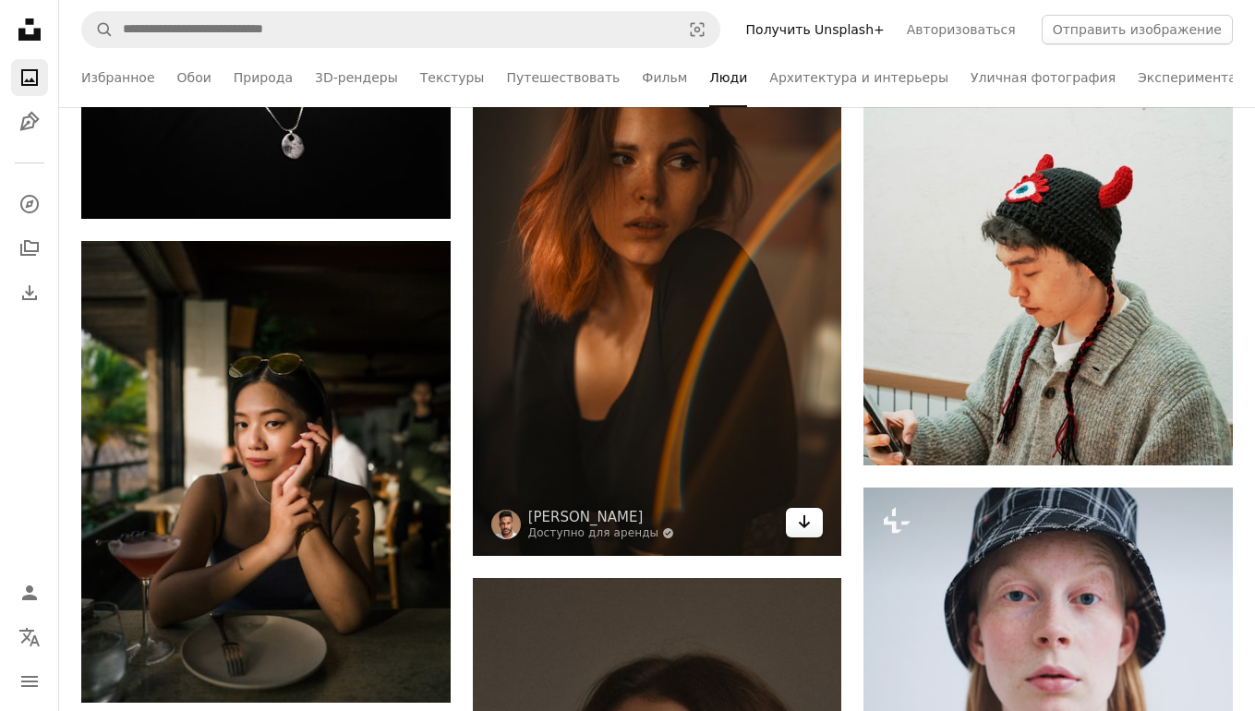
click at [807, 527] on icon "Arrow pointing down" at bounding box center [804, 522] width 15 height 22
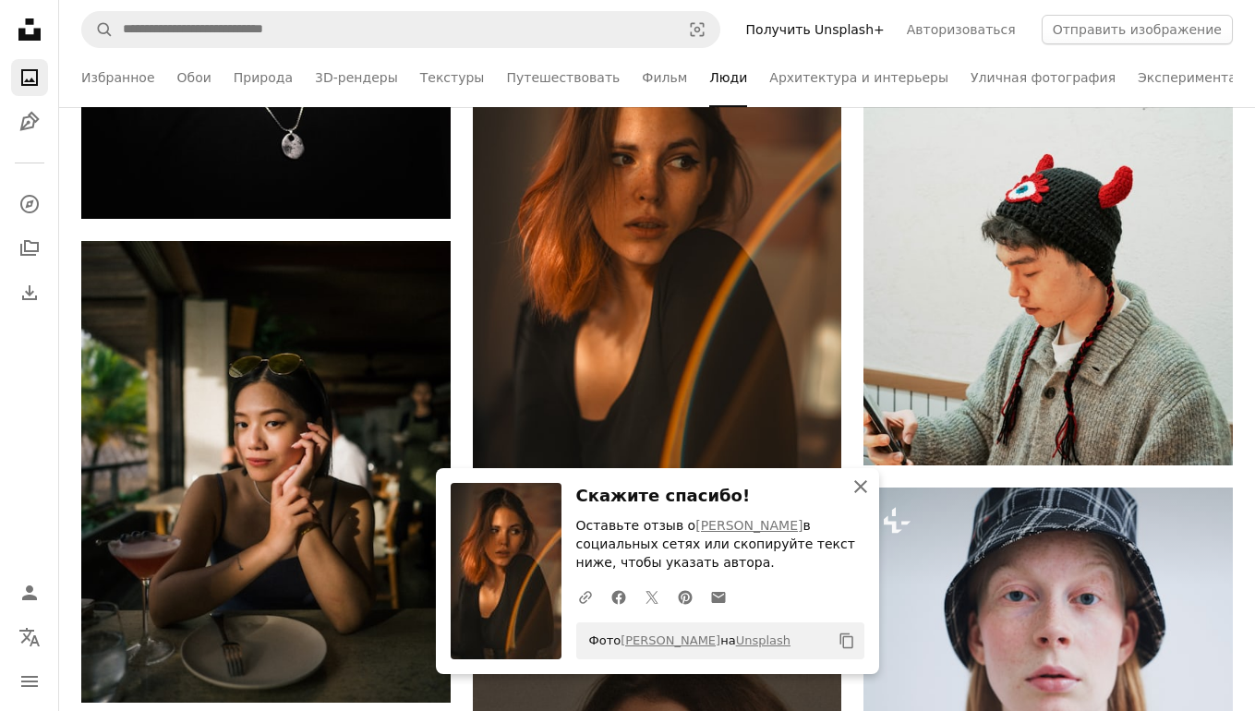
click at [866, 487] on icon "An X shape" at bounding box center [861, 487] width 22 height 22
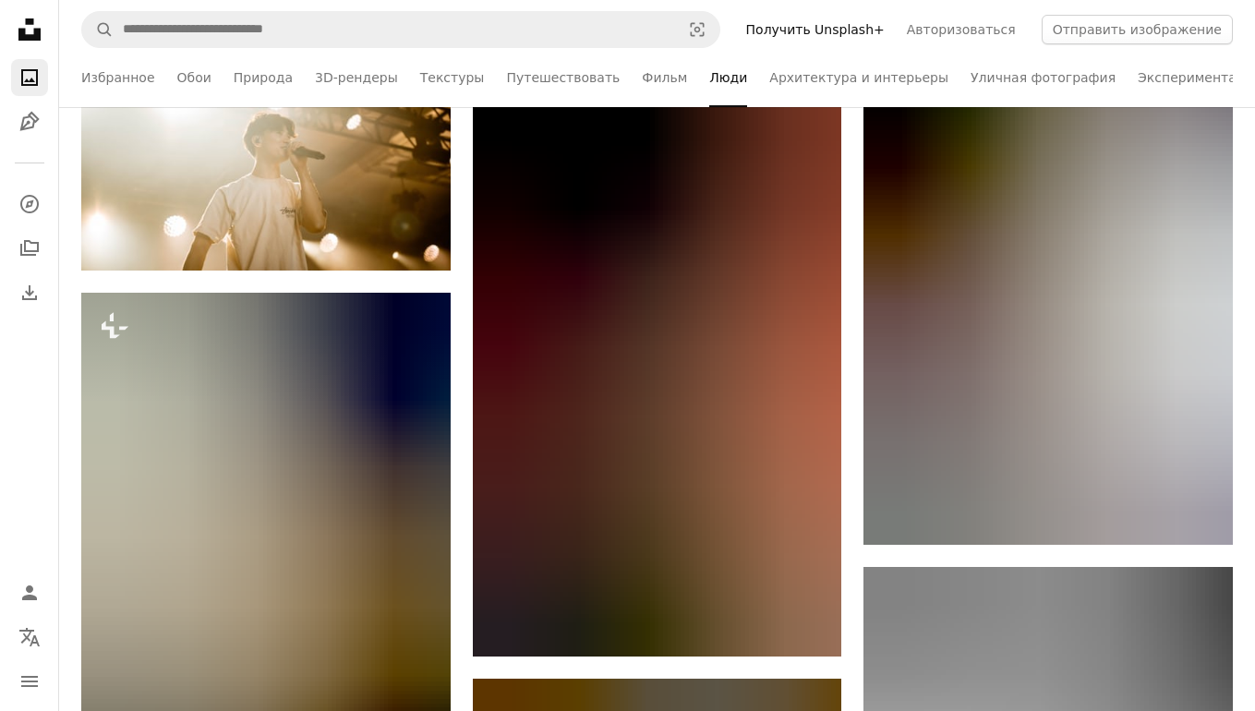
scroll to position [140756, 0]
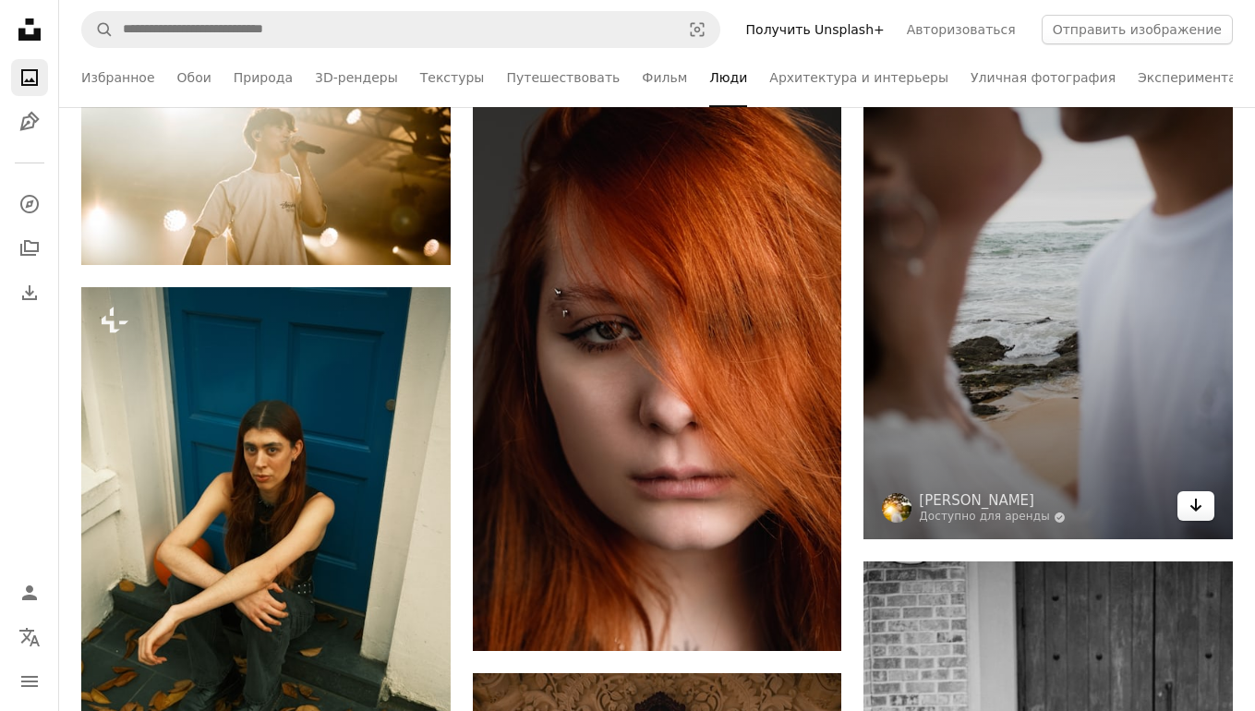
click at [1192, 512] on icon "Arrow pointing down" at bounding box center [1195, 505] width 15 height 22
